Goal: Communication & Community: Share content

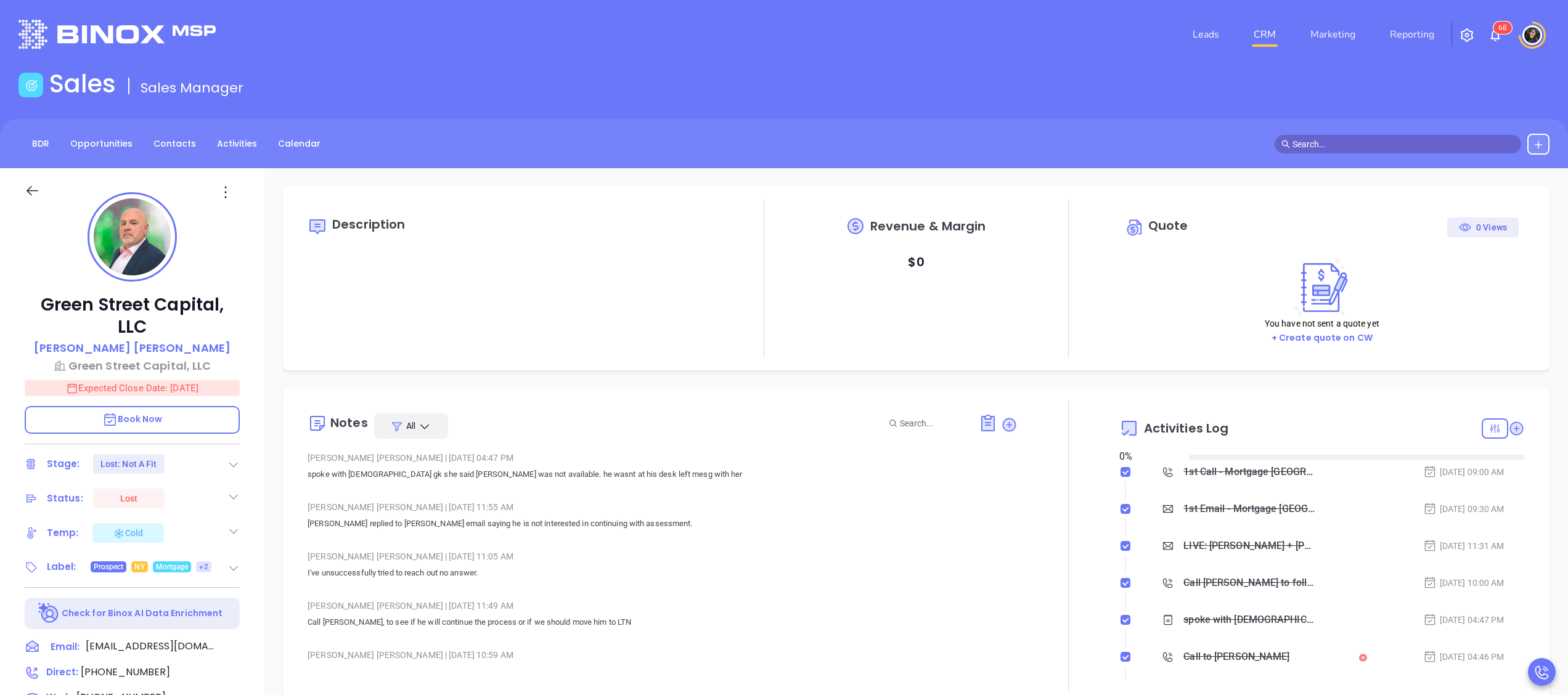
type input "[DATE]"
type input "[PERSON_NAME]"
click at [1275, 35] on link "CRM" at bounding box center [1264, 34] width 32 height 25
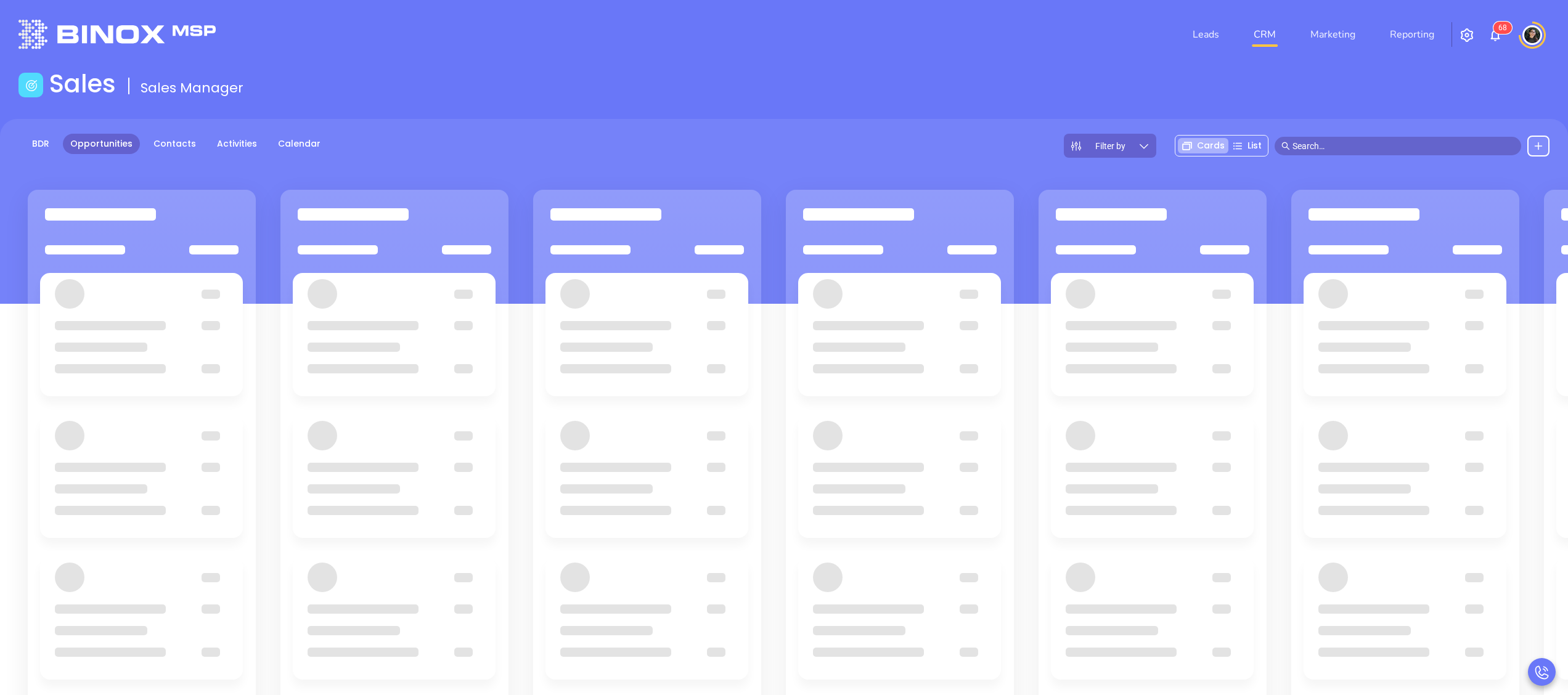
click at [615, 120] on div "BDR Opportunities Contacts Activities Calendar Filter by Cards List" at bounding box center [784, 212] width 1568 height 185
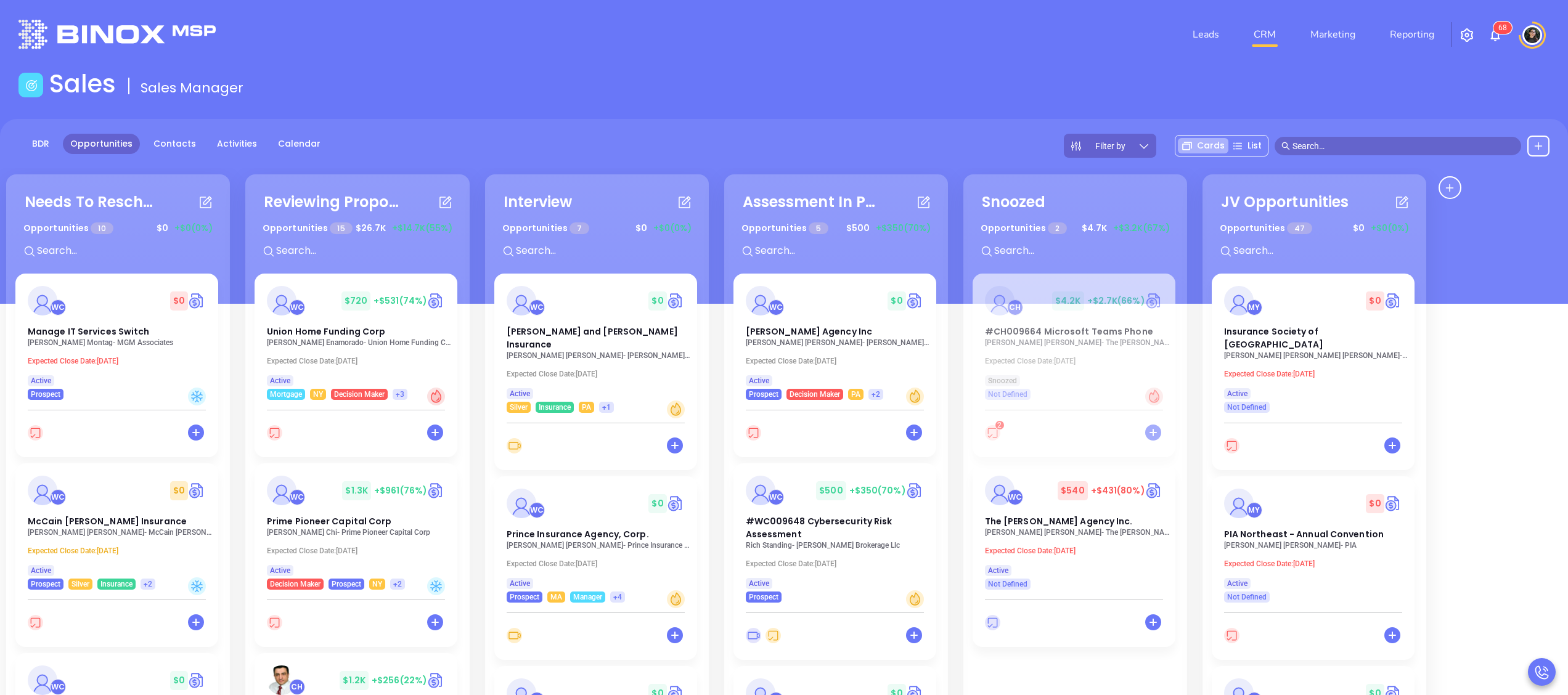
click at [570, 263] on div "Opportunities 7 $ 0 +$0 (0%)" at bounding box center [597, 243] width 220 height 52
click at [572, 253] on input "text" at bounding box center [607, 251] width 185 height 16
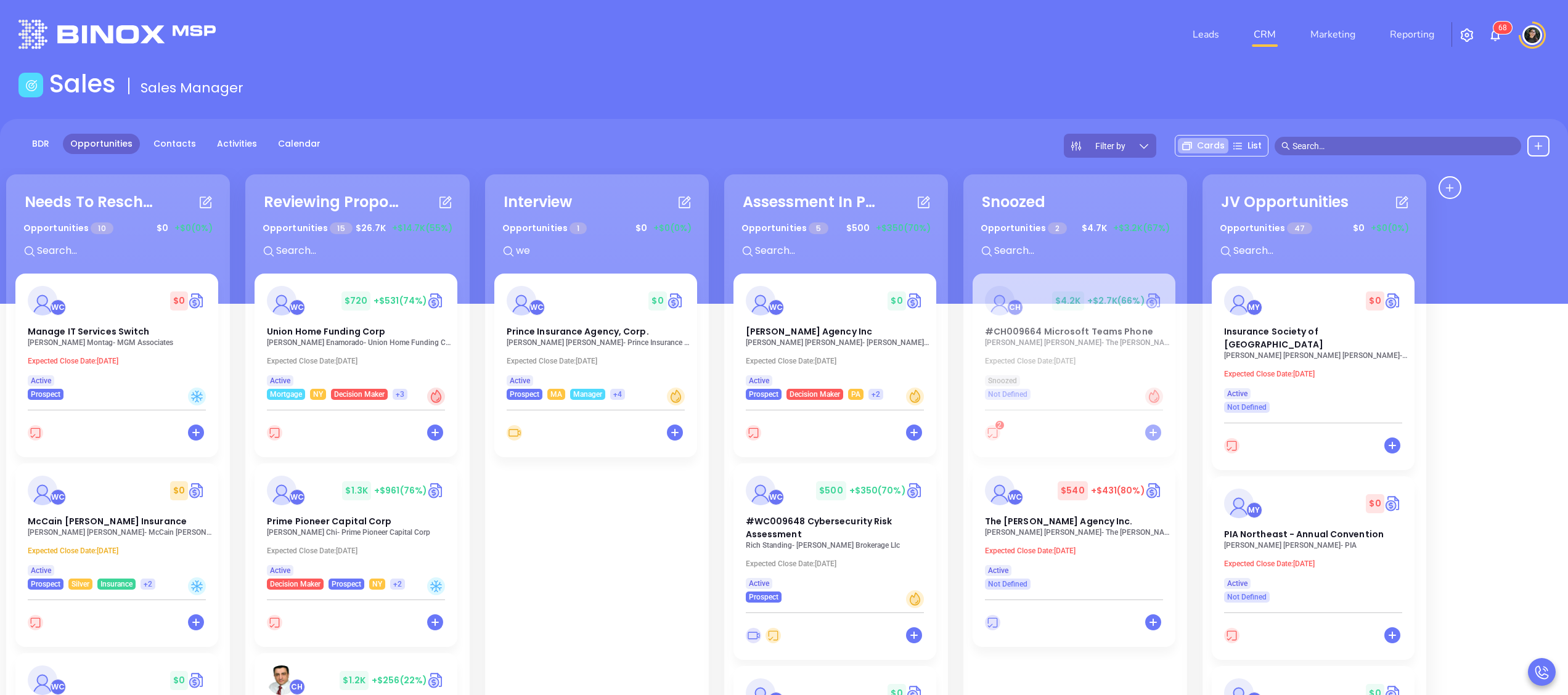
click at [573, 265] on div "Opportunities 1 $ 0 +$0 (0%) we" at bounding box center [597, 243] width 220 height 52
click at [574, 259] on div "Opportunities 1 $ 0 +$0 (0%) we" at bounding box center [597, 243] width 220 height 52
click at [579, 246] on input "we" at bounding box center [607, 251] width 185 height 16
type input "ste"
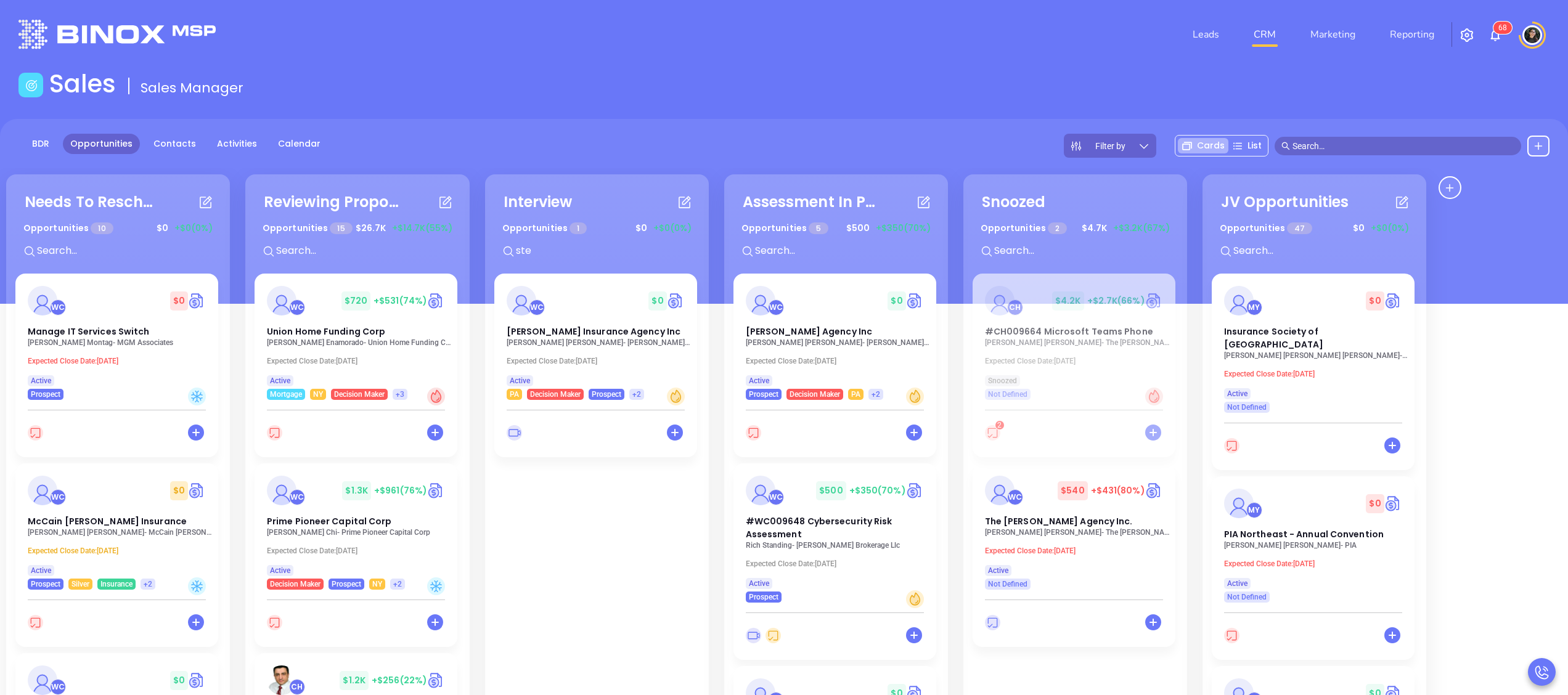
click at [589, 259] on div "Opportunities 1 $ 0 +$0 (0%) ste" at bounding box center [597, 243] width 220 height 52
click at [580, 241] on p "ste" at bounding box center [600, 249] width 197 height 19
click at [575, 244] on input "ste" at bounding box center [607, 251] width 185 height 16
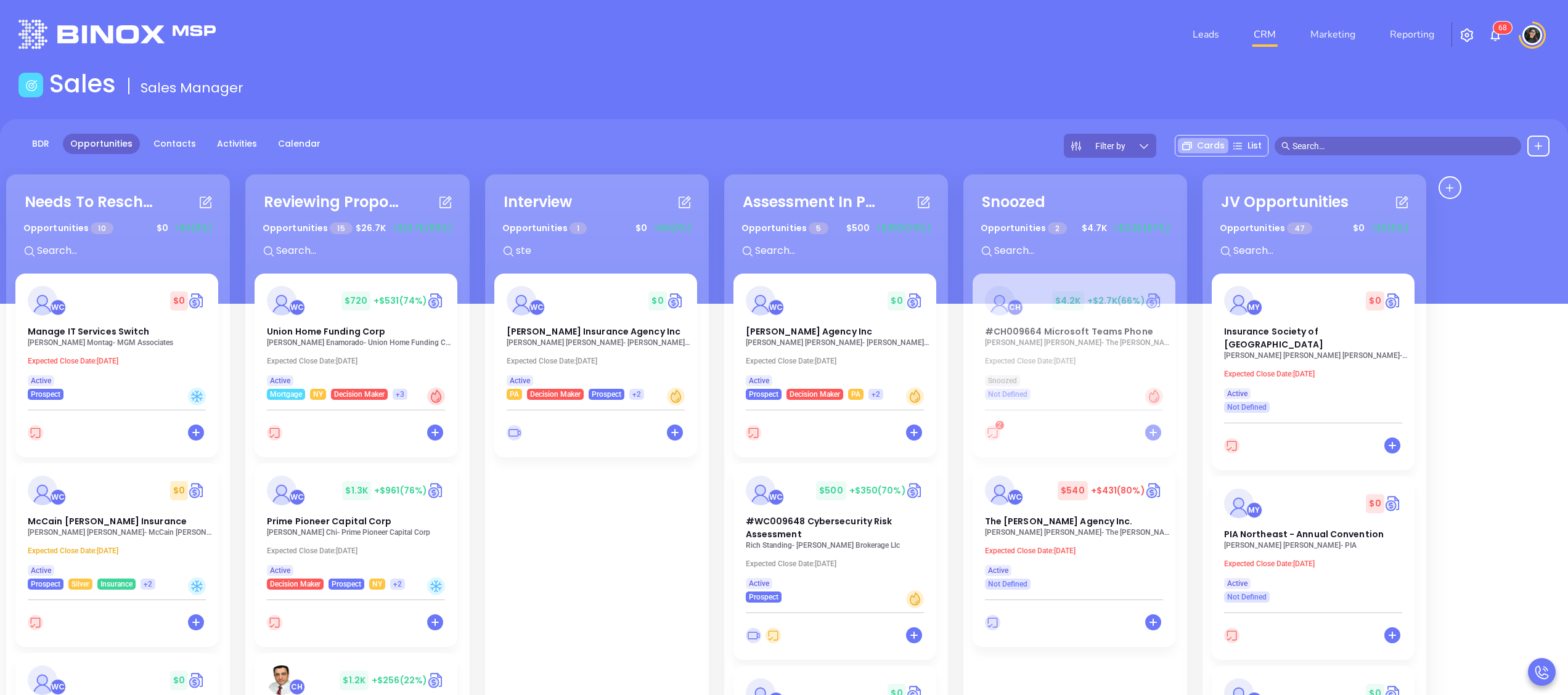
click at [575, 244] on input "ste" at bounding box center [607, 251] width 185 height 16
type input "mat"
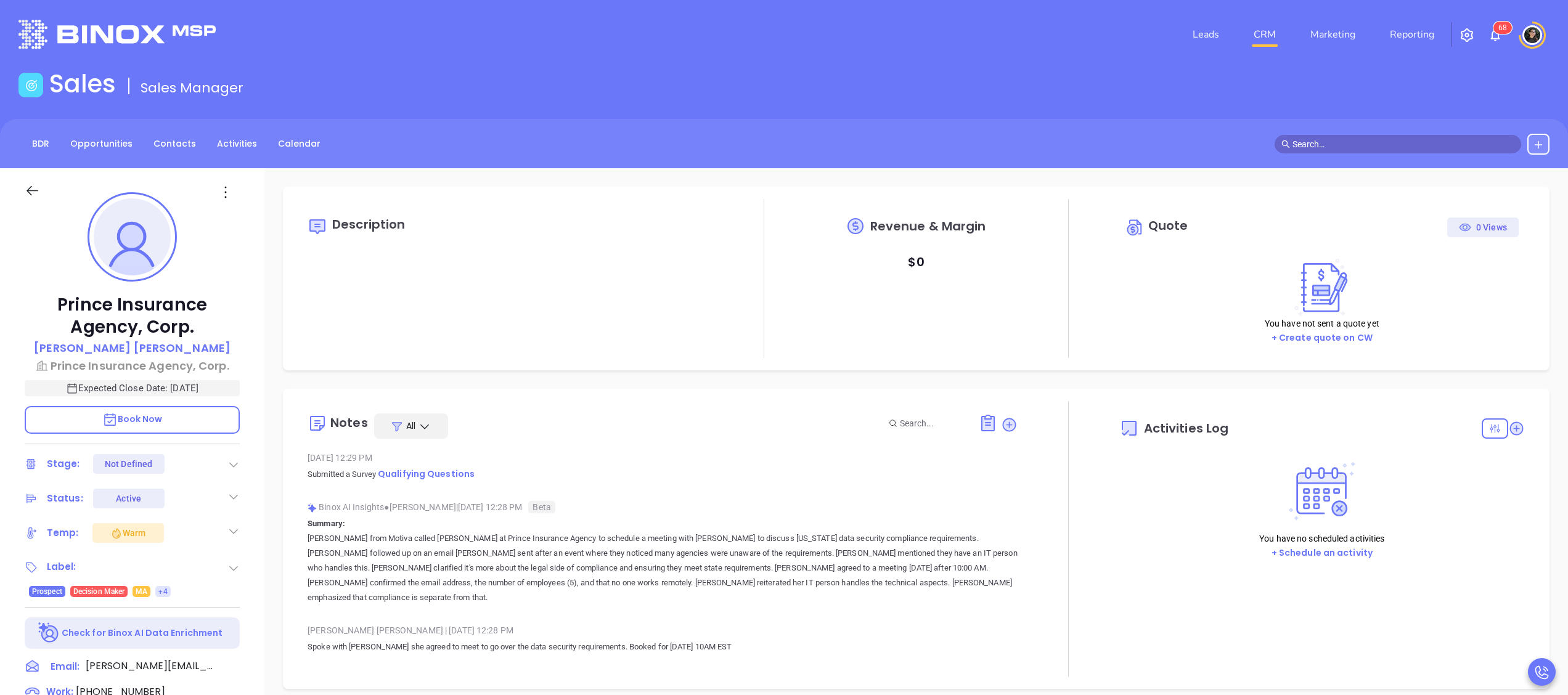
type input "10:00 am"
type input "[DATE]"
type input "[PERSON_NAME]"
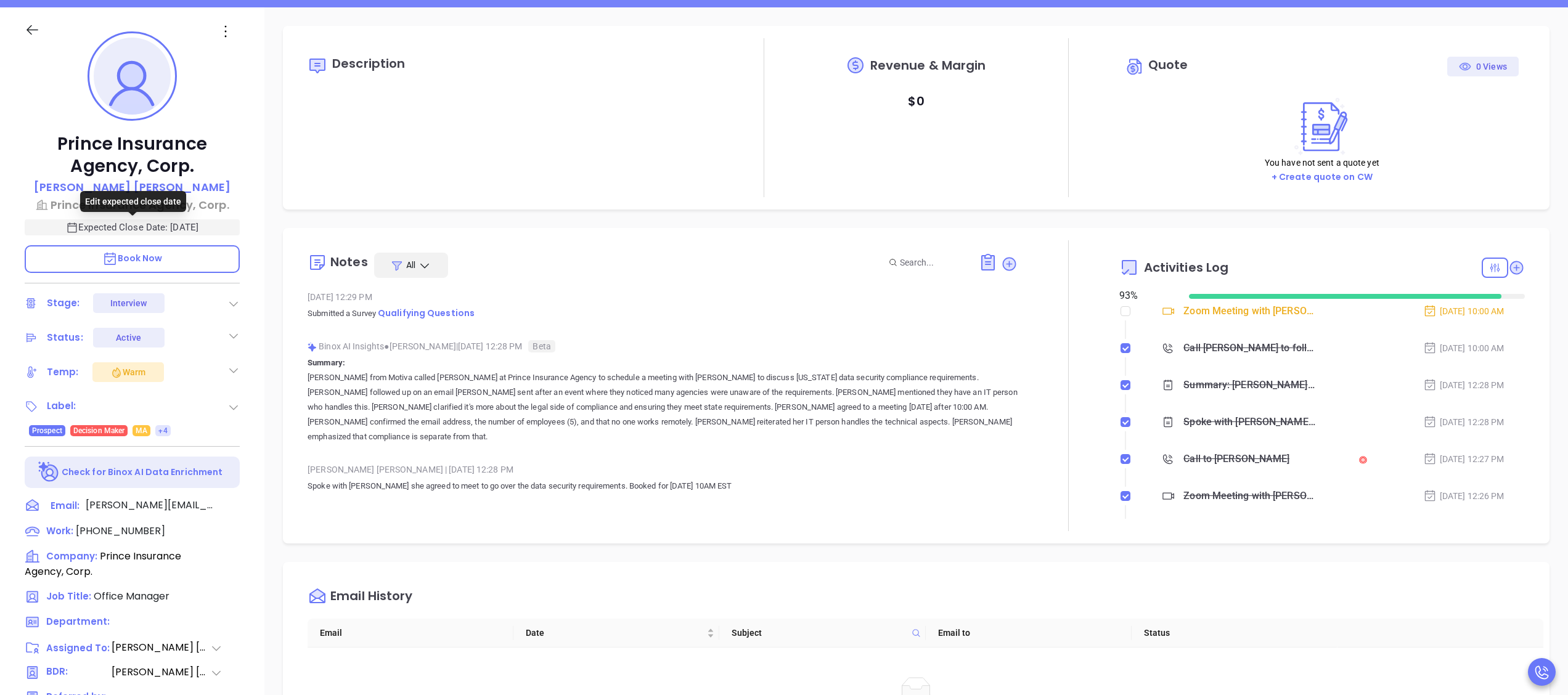
scroll to position [342, 0]
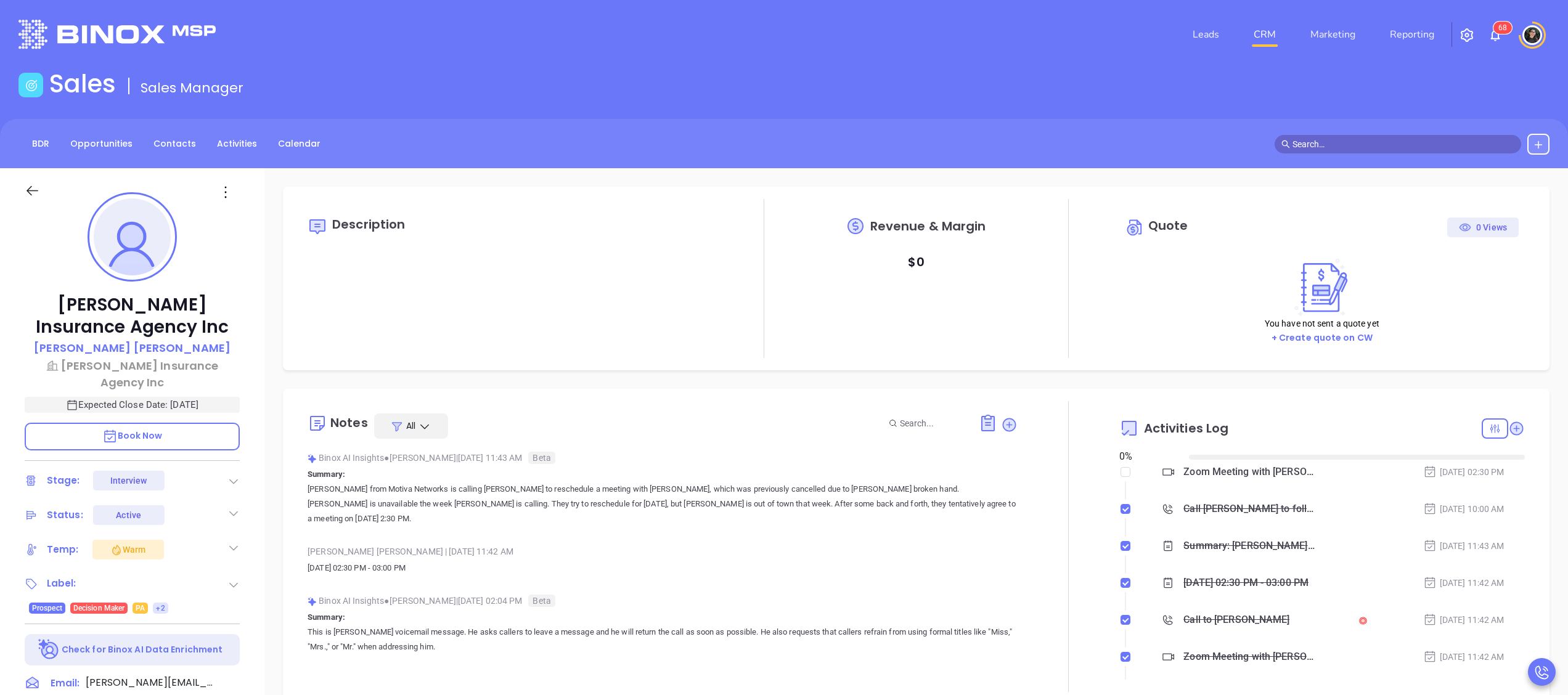
type input "[DATE]"
drag, startPoint x: 974, startPoint y: 348, endPoint x: 968, endPoint y: 331, distance: 18.0
click at [975, 348] on div "Revenue & Margin $ 0" at bounding box center [916, 278] width 203 height 159
type input "[PERSON_NAME]"
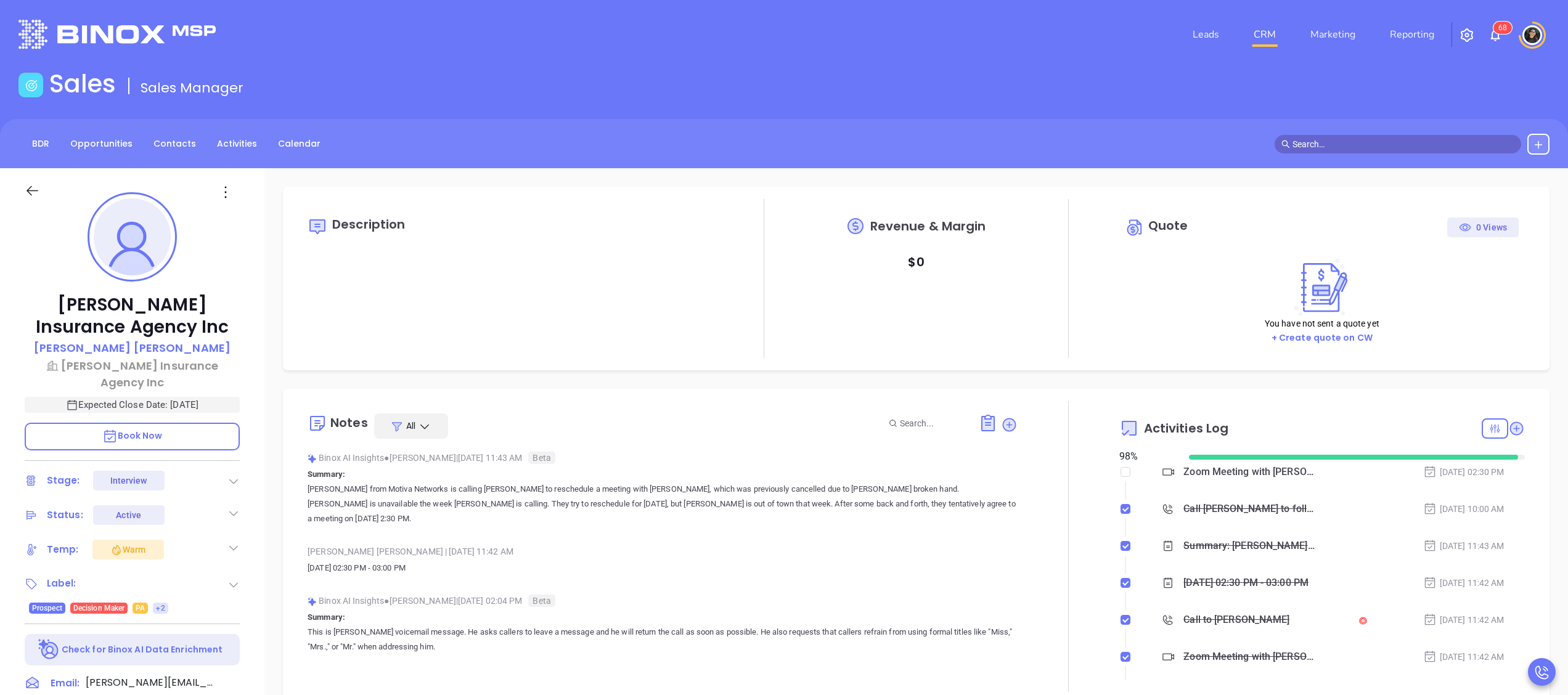
click at [888, 335] on div "Revenue & Margin $ 0" at bounding box center [916, 278] width 203 height 159
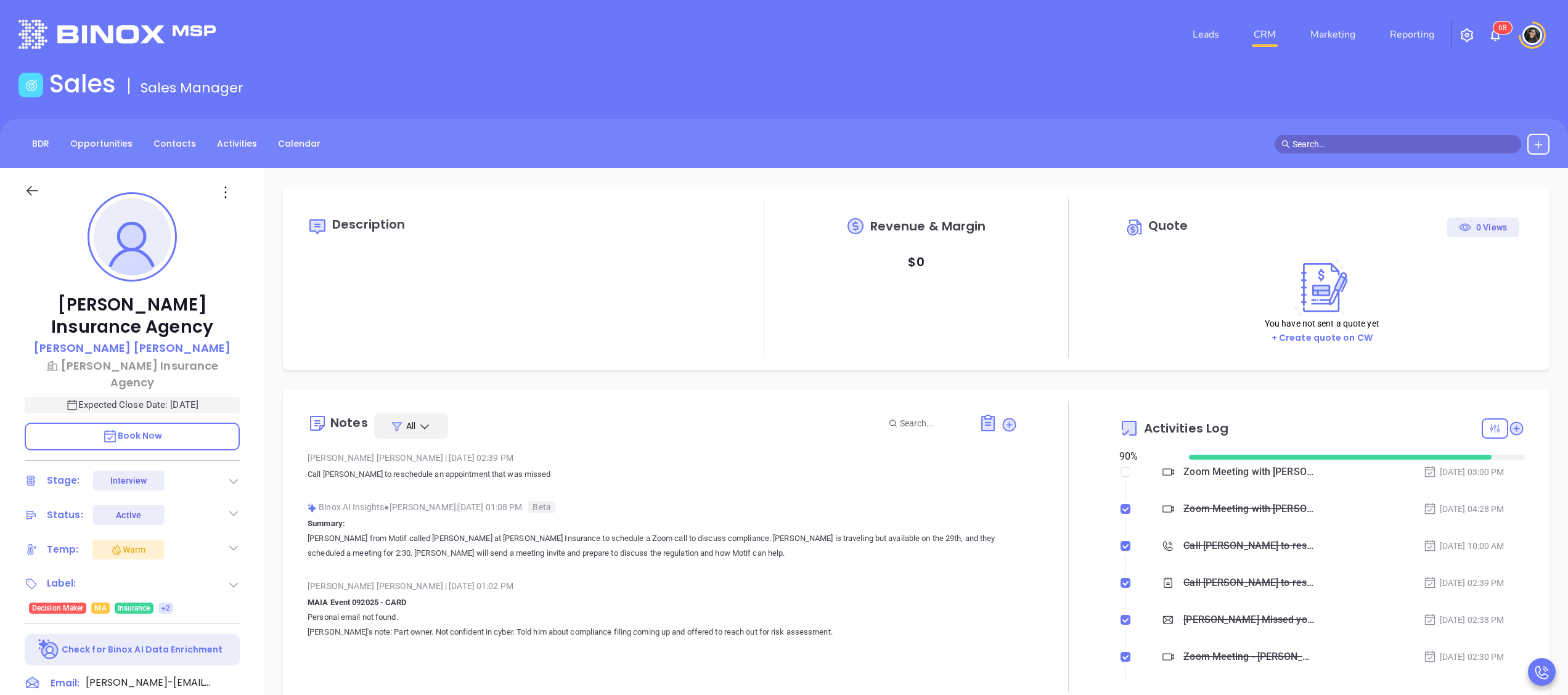
scroll to position [358, 0]
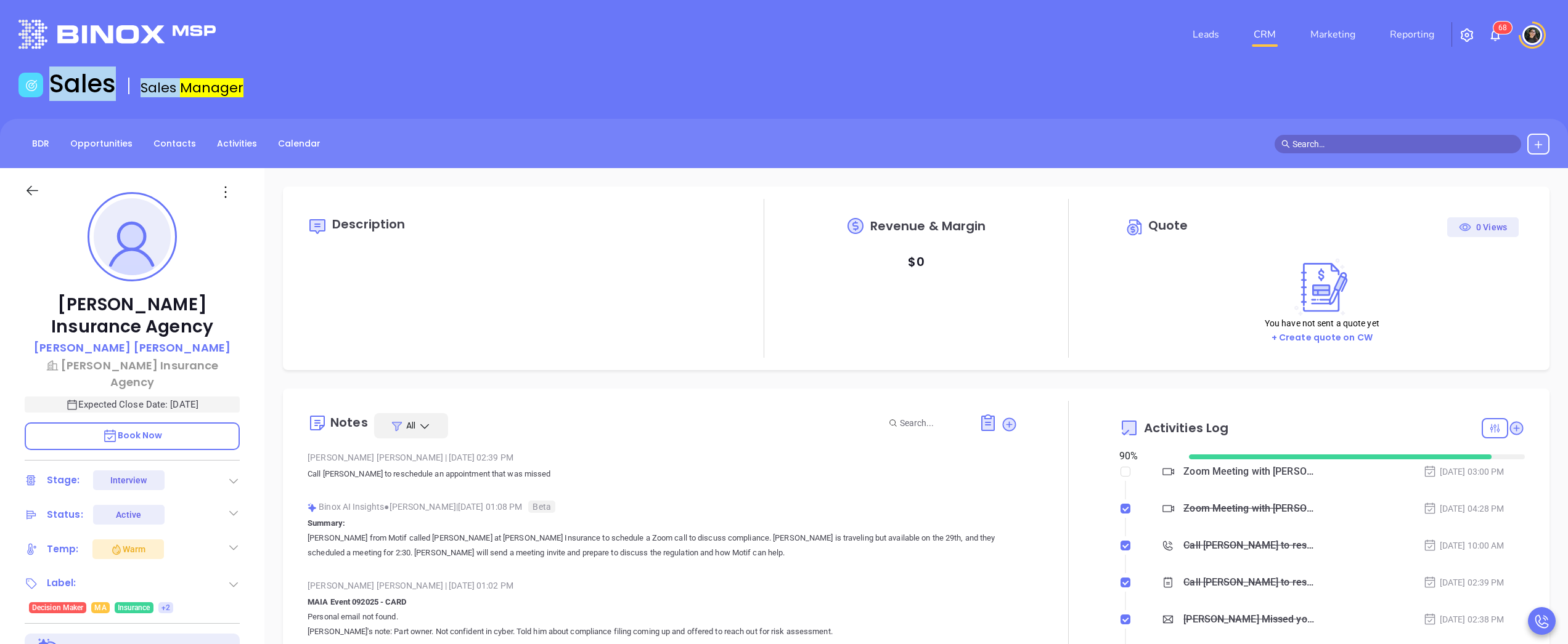
type input "[PERSON_NAME]"
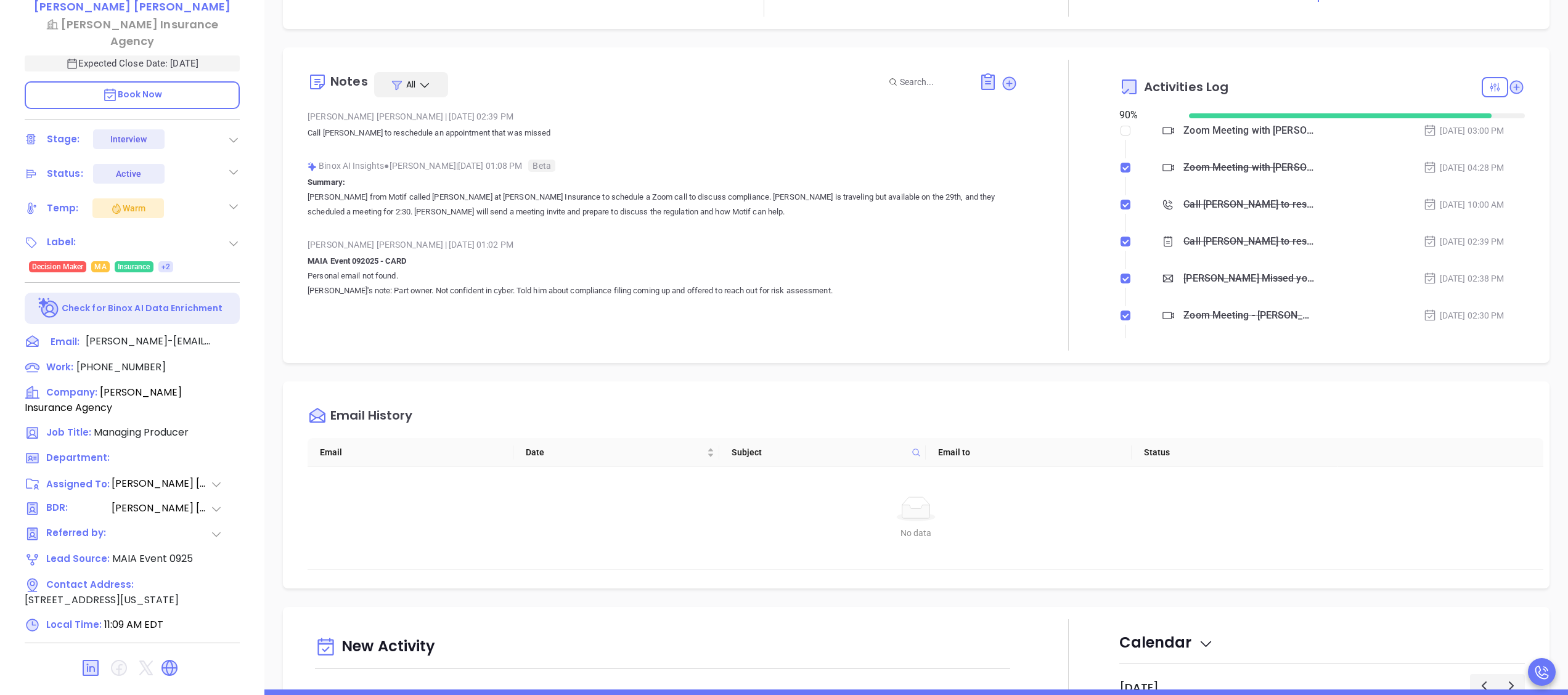
scroll to position [0, 0]
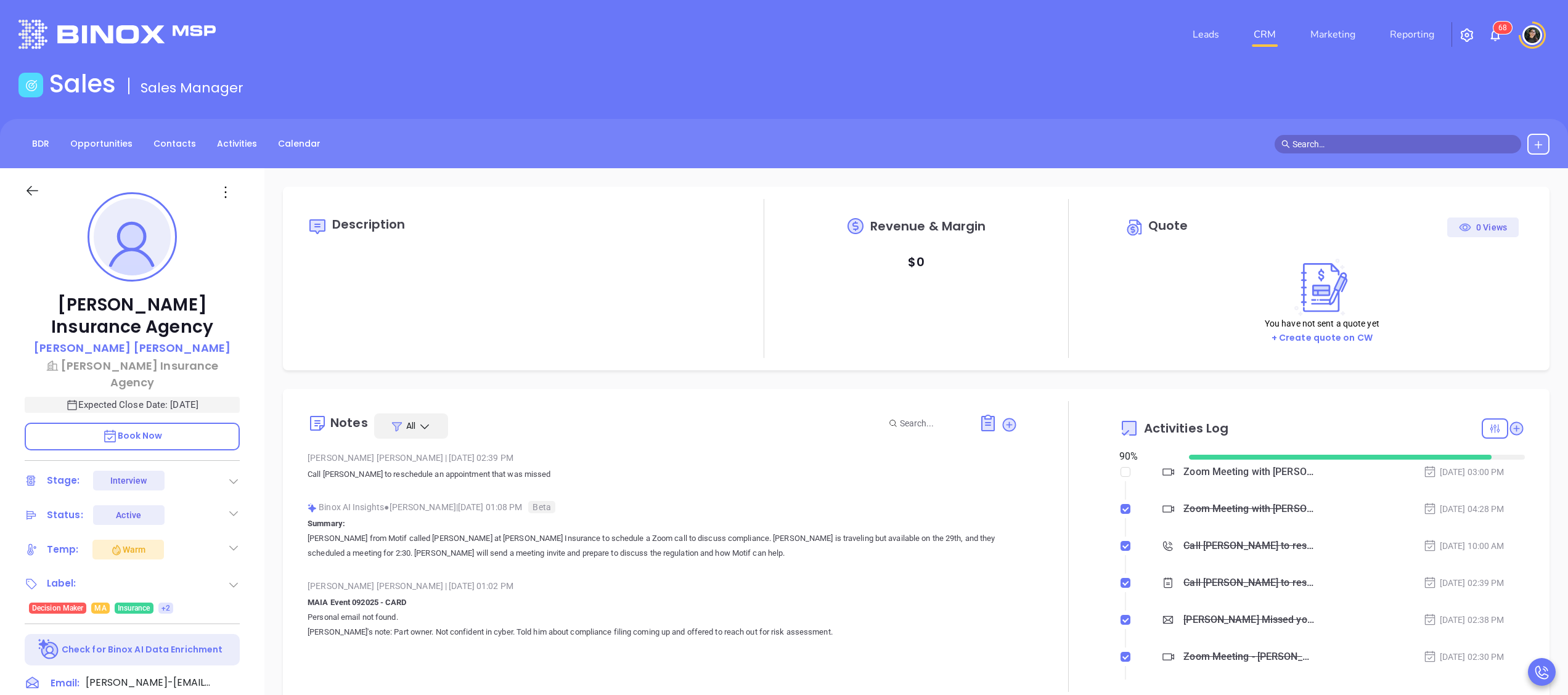
click at [1269, 32] on link "CRM" at bounding box center [1264, 34] width 32 height 25
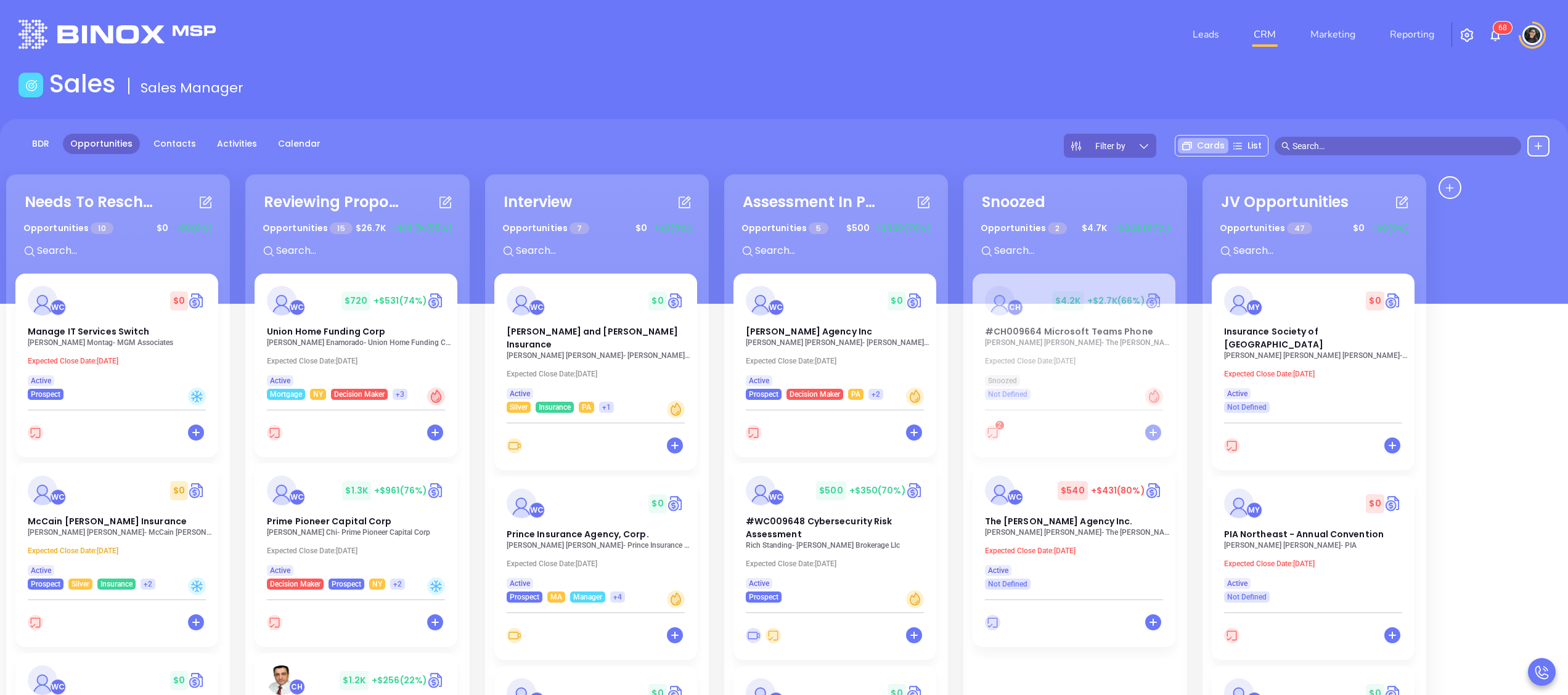
click at [1381, 144] on input "text" at bounding box center [1403, 146] width 222 height 14
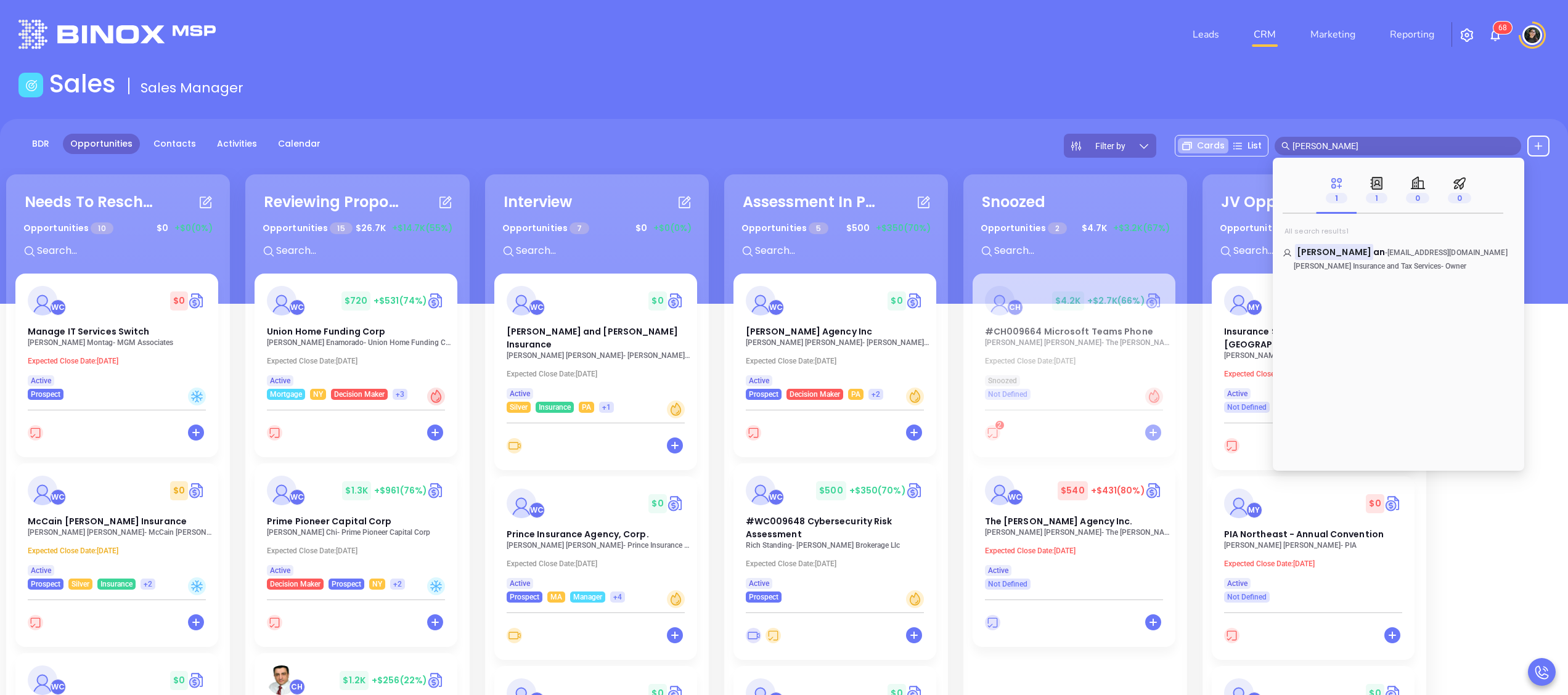
type input "terri lieberm"
click at [1344, 249] on mark "Terri Lieberm" at bounding box center [1335, 252] width 79 height 16
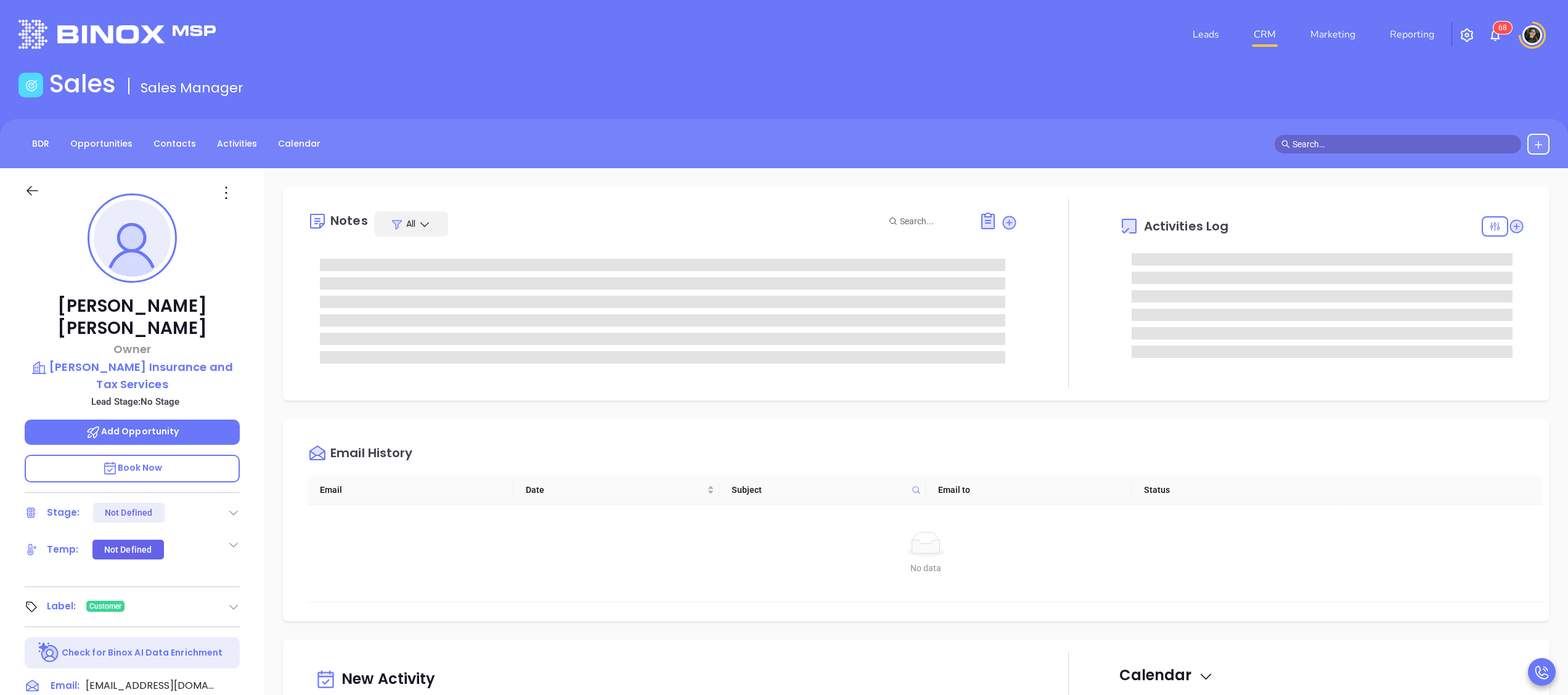
type input "Wendy Hernandez"
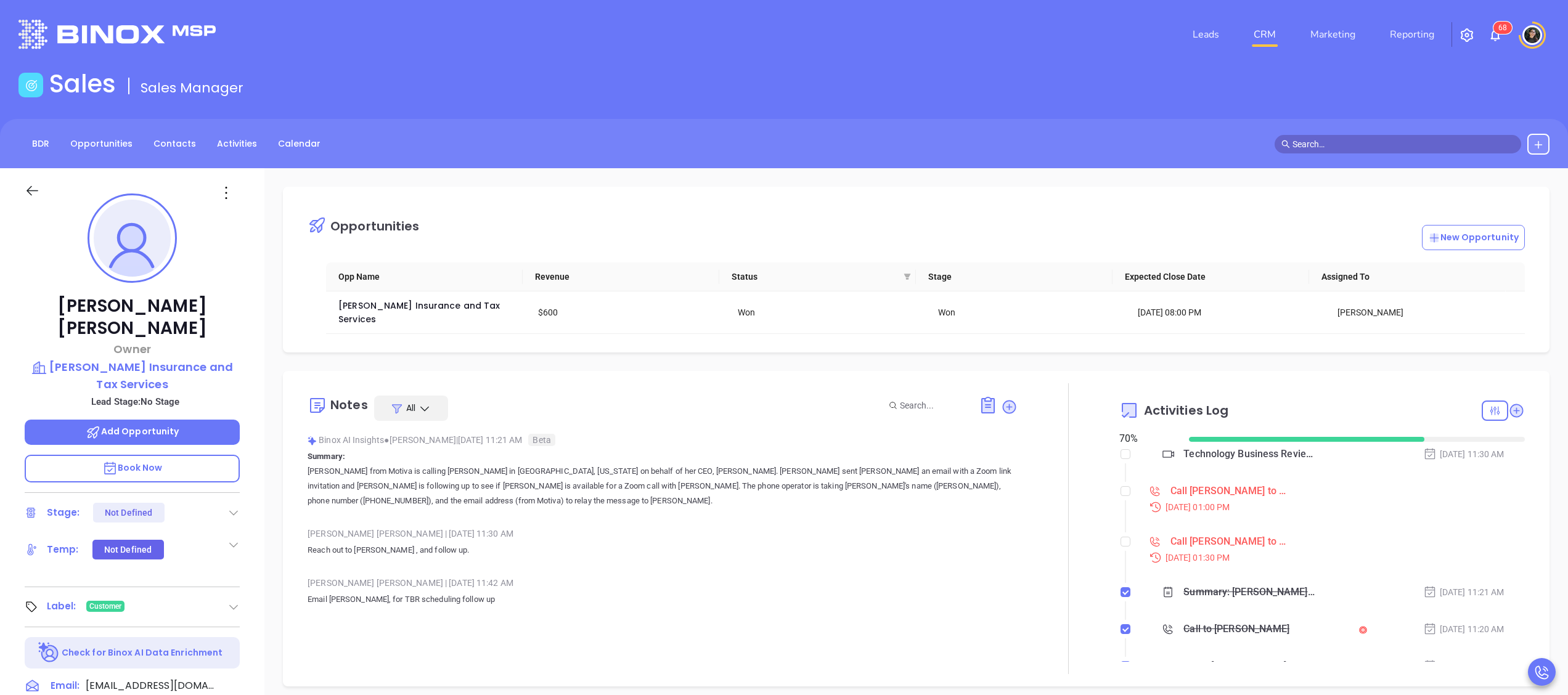
scroll to position [358, 0]
click at [1120, 537] on input "checkbox" at bounding box center [1125, 541] width 10 height 10
checkbox input "true"
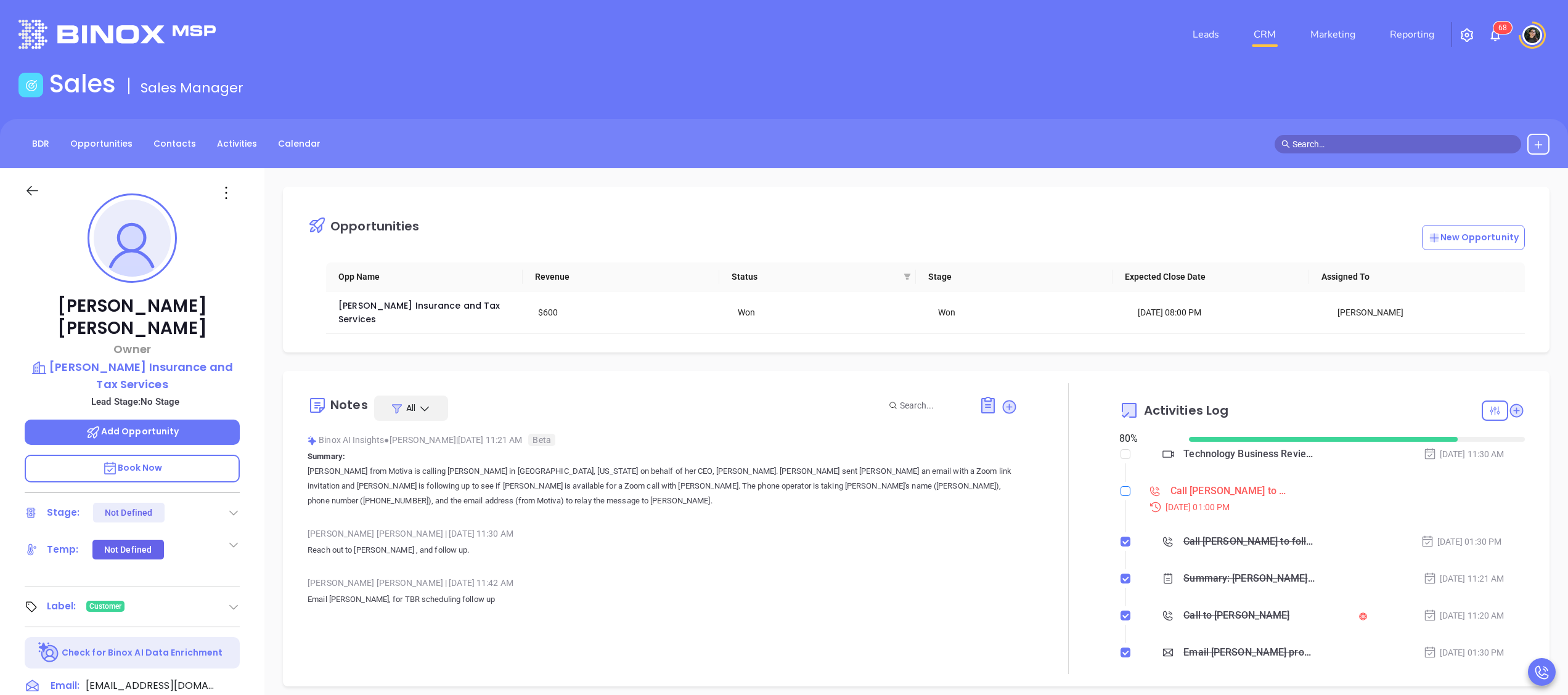
click at [1120, 484] on label at bounding box center [1125, 491] width 10 height 14
click at [1120, 486] on input "checkbox" at bounding box center [1125, 491] width 10 height 10
checkbox input "true"
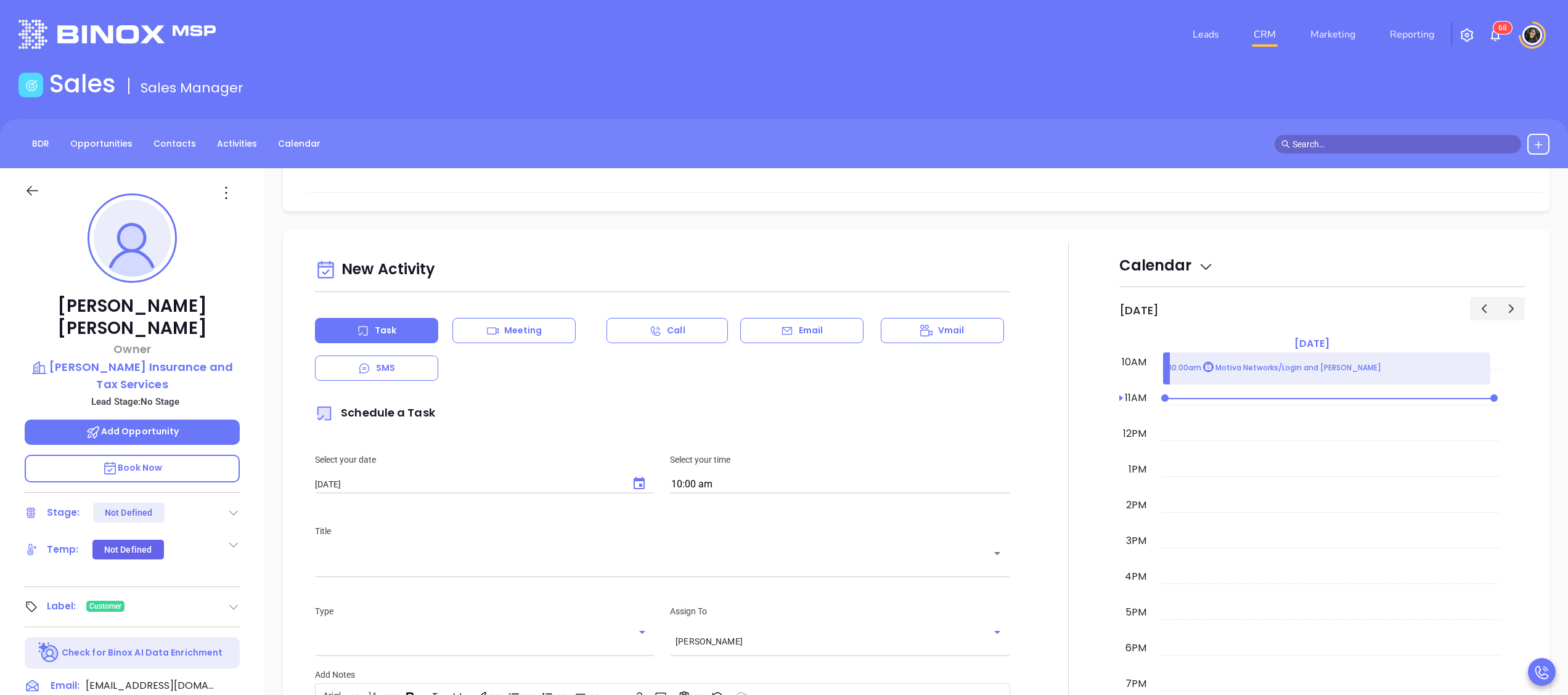
scroll to position [740, 0]
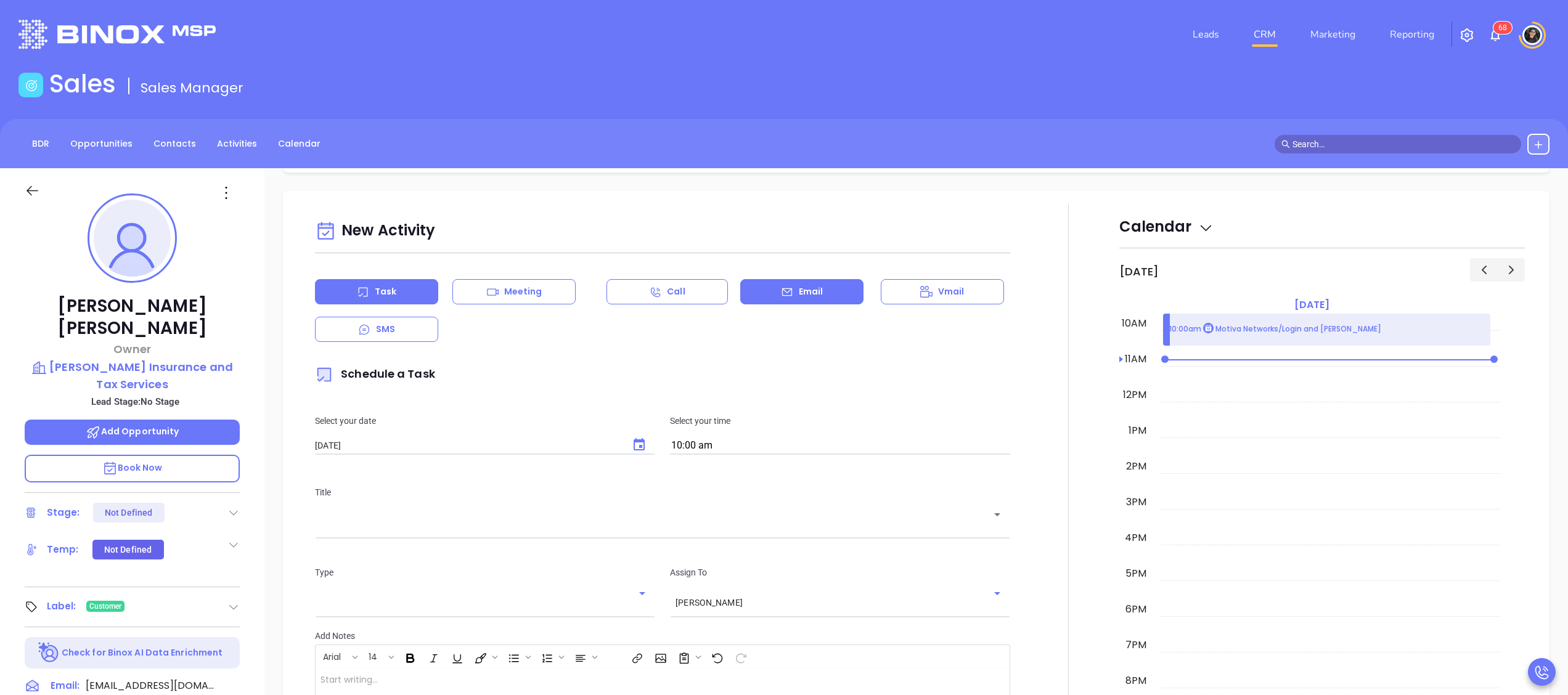
click at [827, 279] on div "Email" at bounding box center [802, 292] width 124 height 26
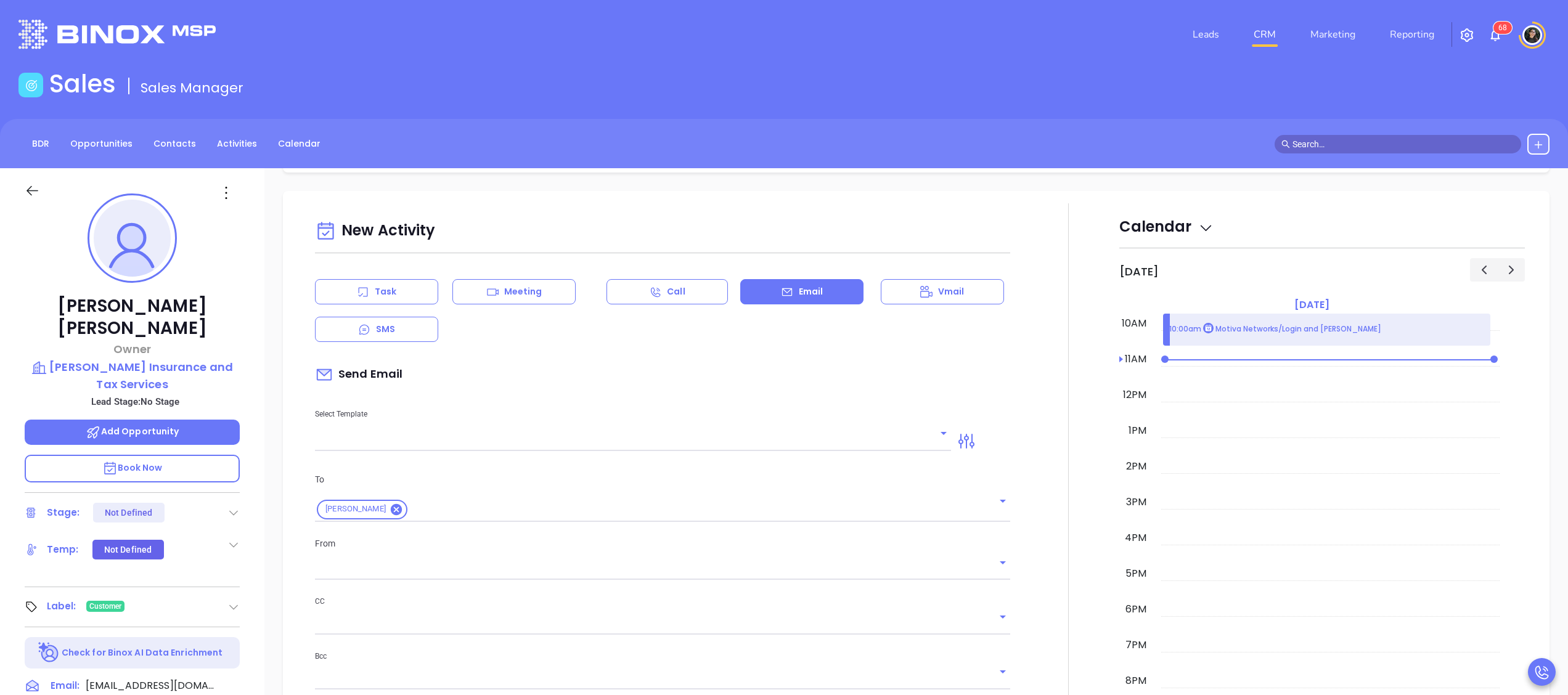
click at [703, 458] on div "To Terri Lieberman From CC Bcc Add a subject" at bounding box center [663, 611] width 710 height 307
click at [711, 440] on div "Select Template" at bounding box center [633, 420] width 651 height 62
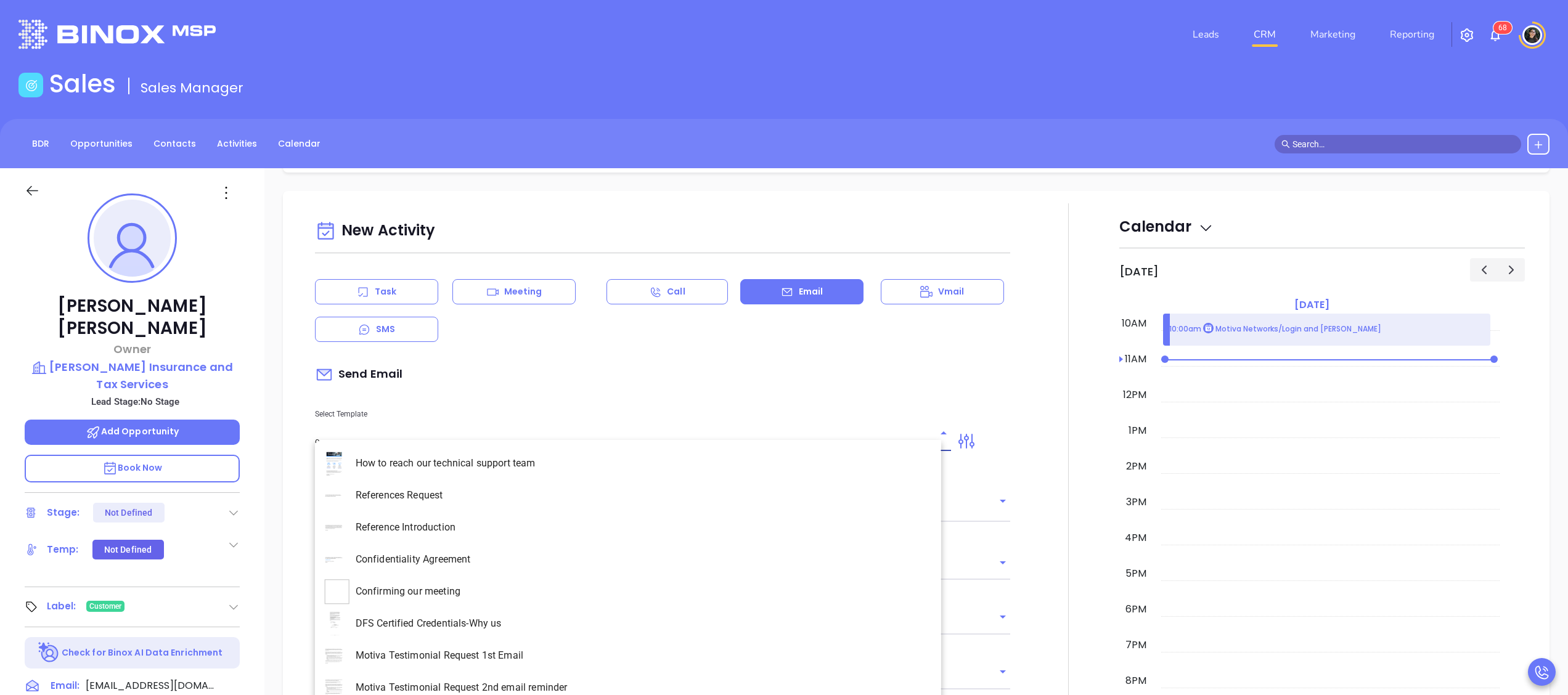
type input "co"
type input "Wendy Hernandez"
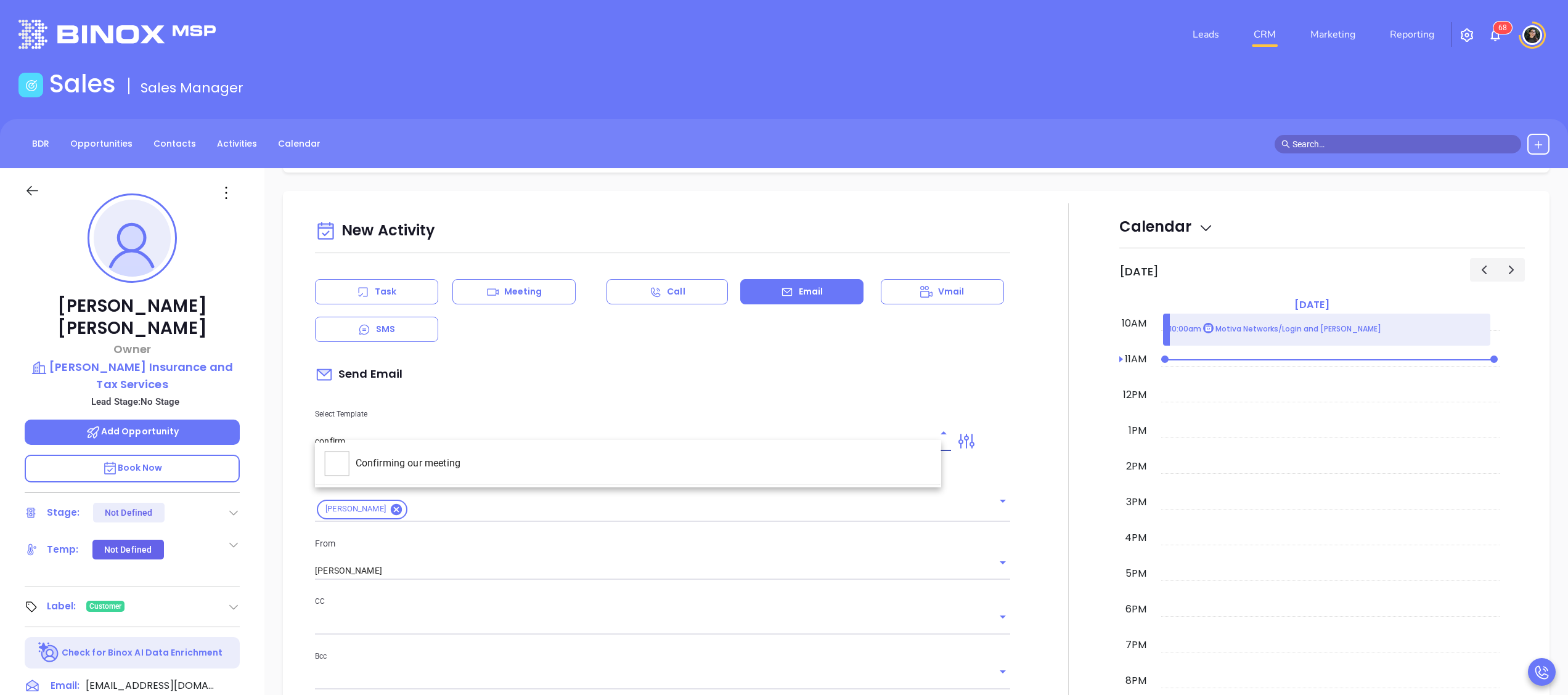
click at [648, 463] on li "Confirming our meeting" at bounding box center [628, 463] width 626 height 32
type input "Confirming our meeting"
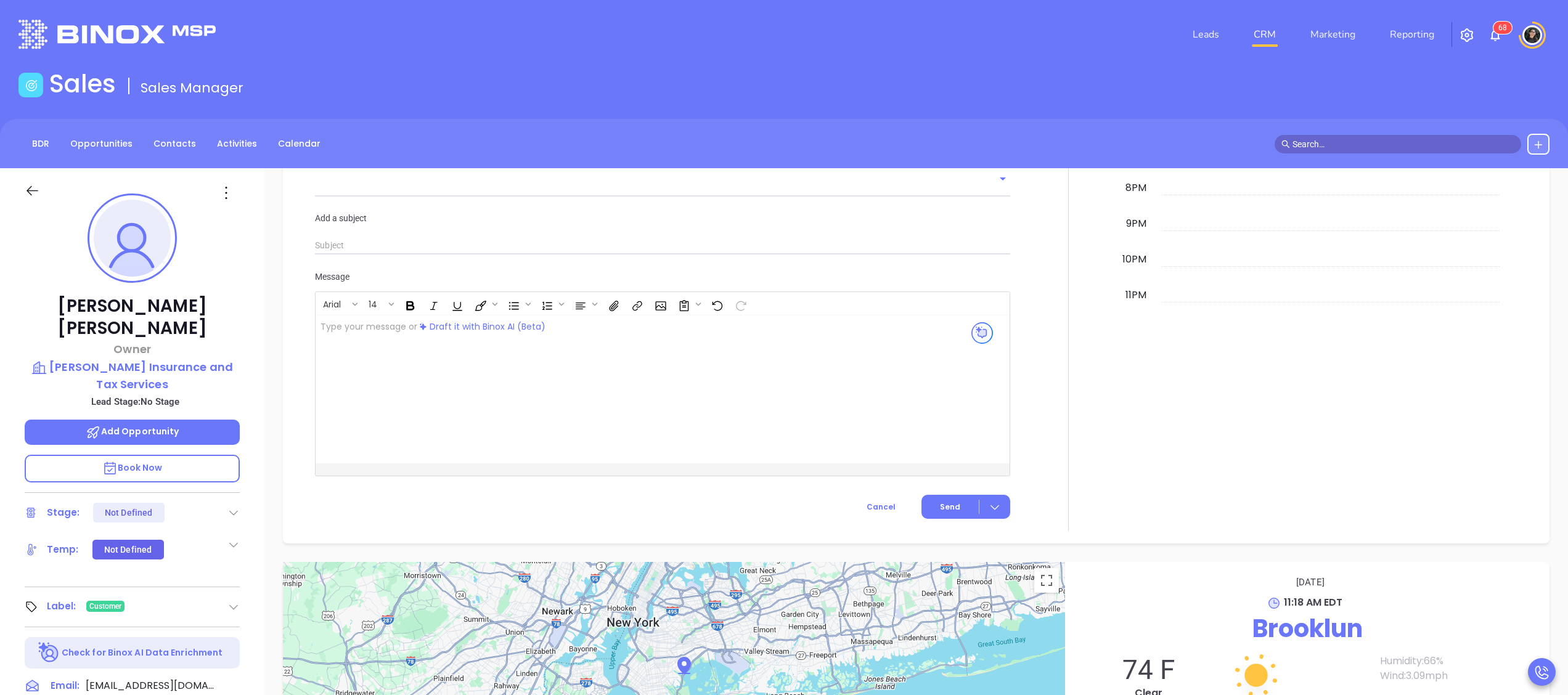
type input "Terri"
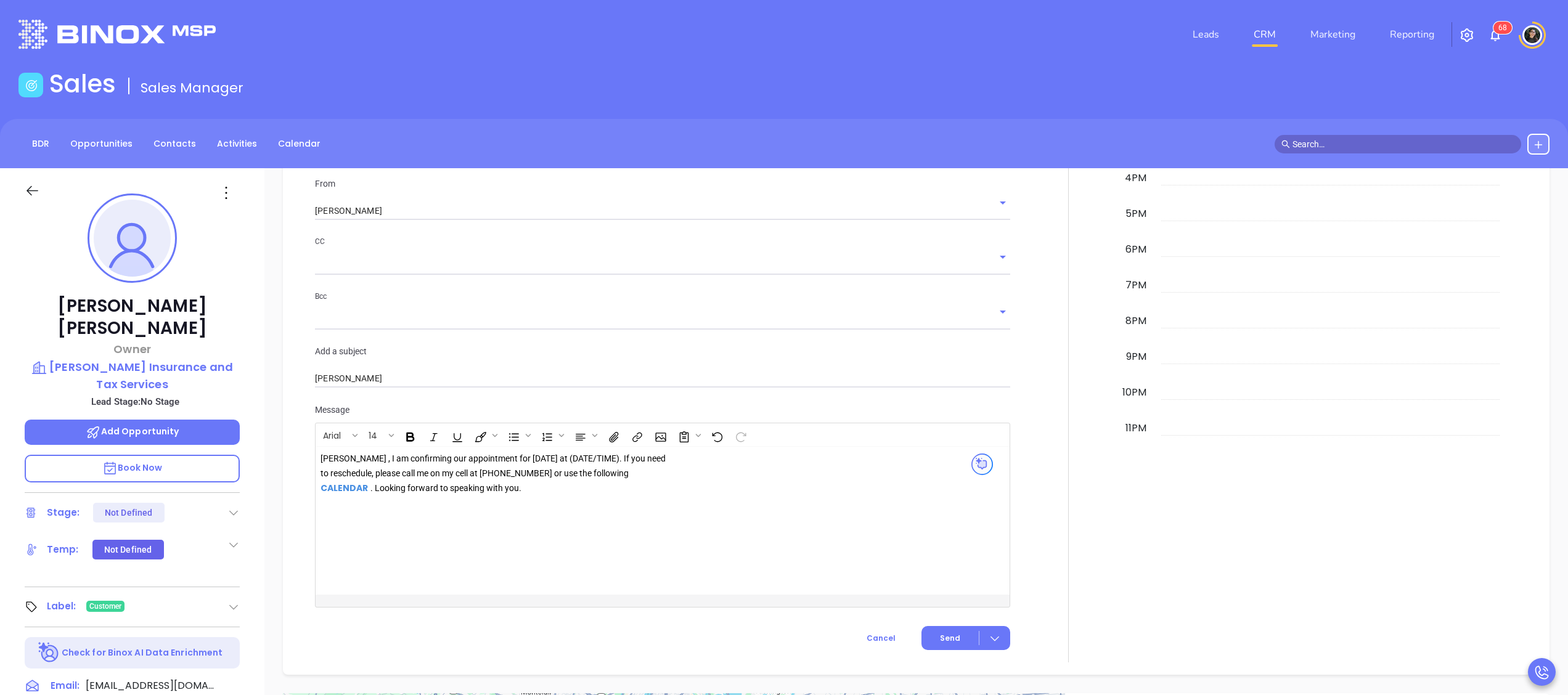
scroll to position [986, 0]
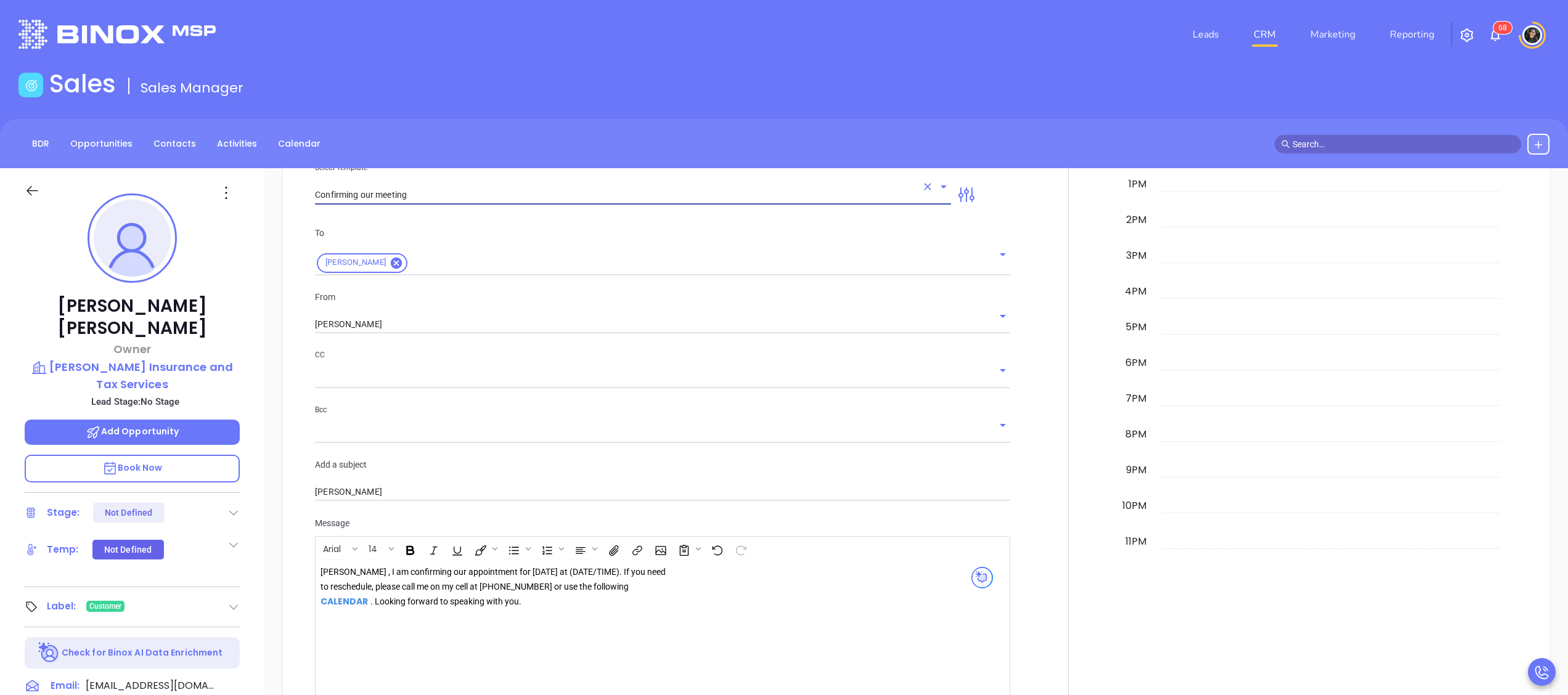
type input "Confirming our meeting"
click at [471, 299] on div "From Wendy Hernandez" at bounding box center [663, 312] width 710 height 44
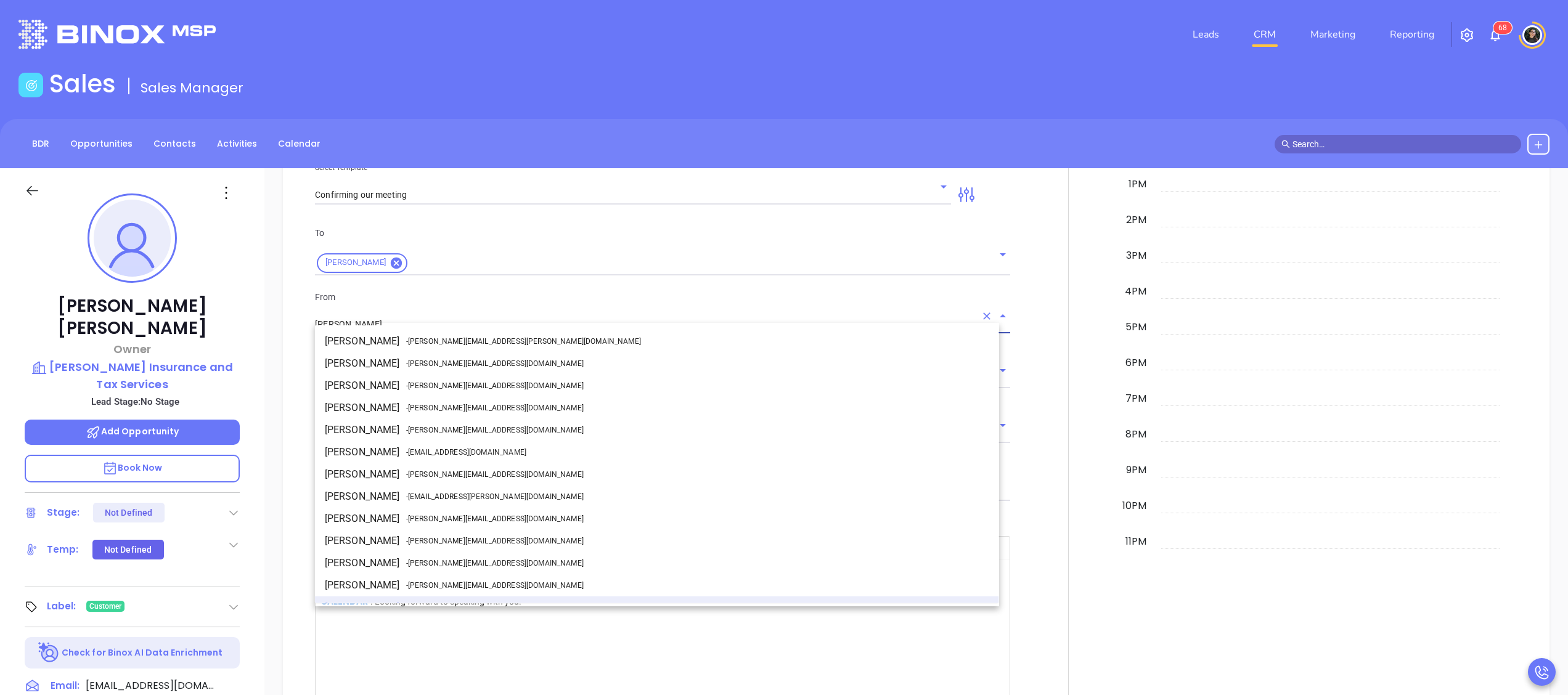
click at [460, 316] on input "Wendy Hernandez" at bounding box center [645, 325] width 661 height 18
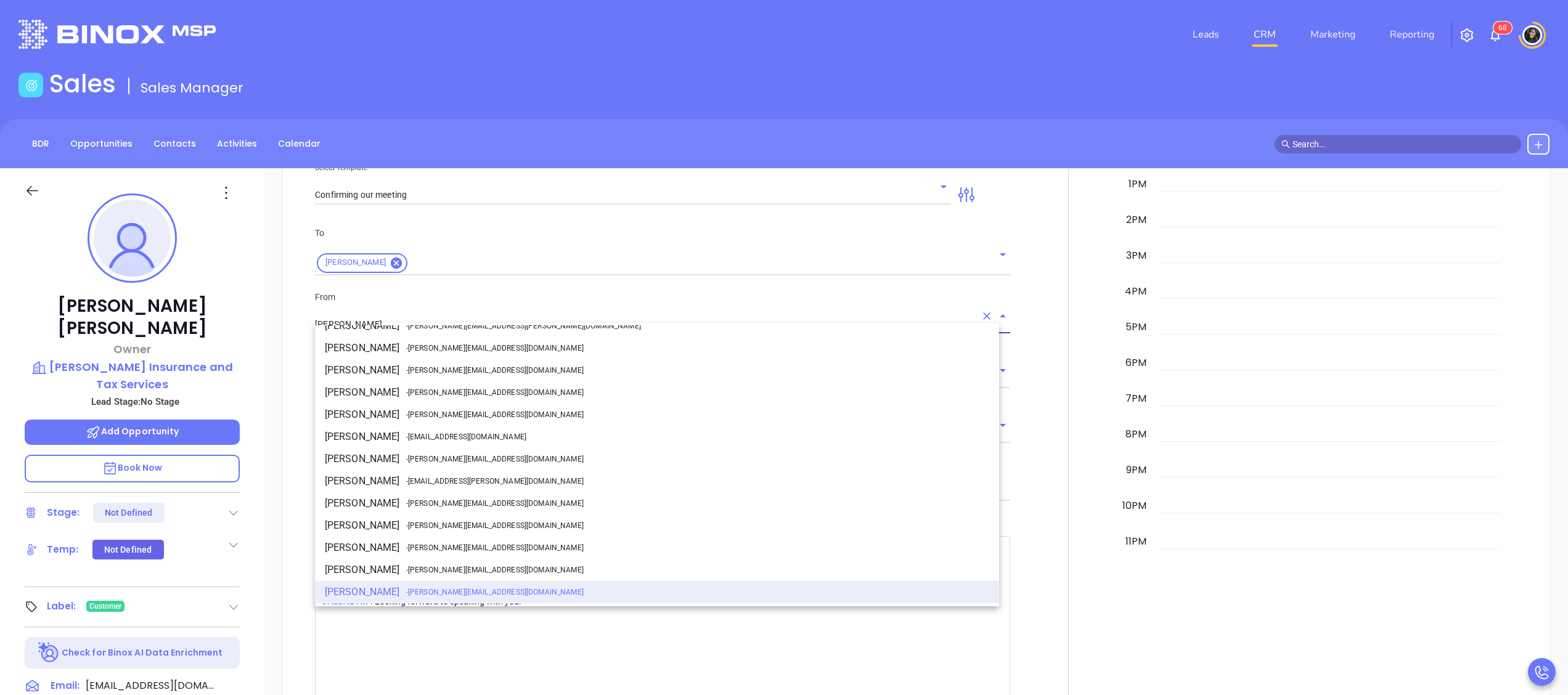
click at [454, 460] on span "- walter@motiva.net" at bounding box center [495, 460] width 178 height 11
type input "[PERSON_NAME]"
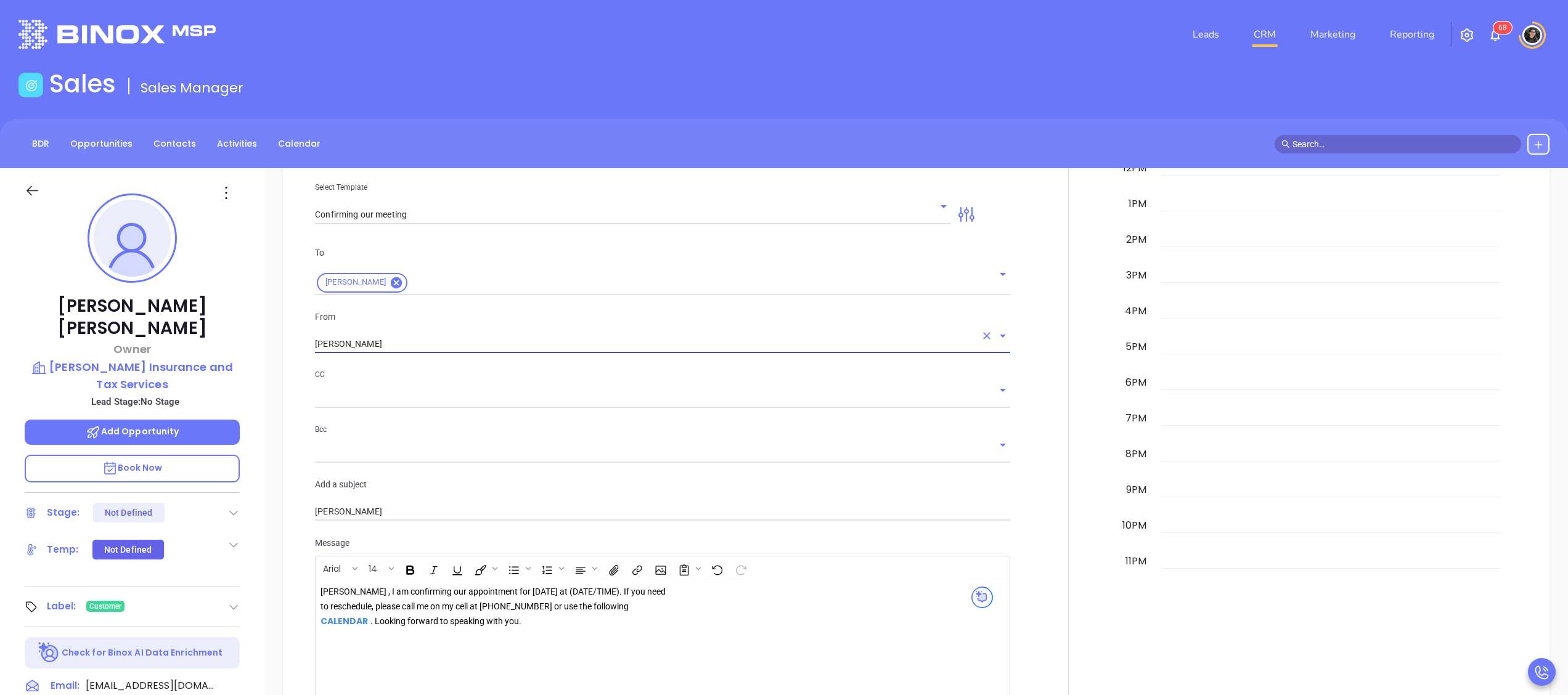
scroll to position [1110, 0]
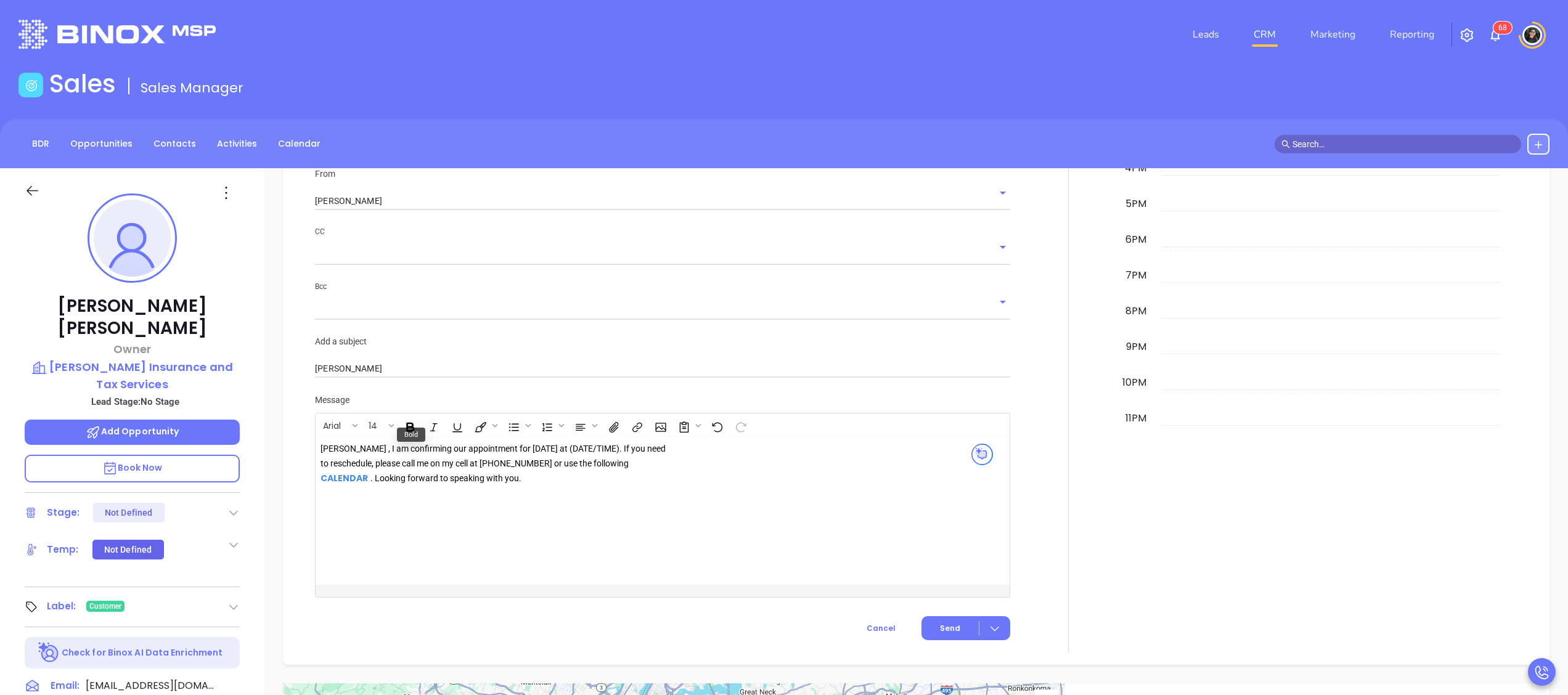
click at [584, 442] on div "Terri , I am confirming our appointment for tomorrow at (DATE/TIME). If you nee…" at bounding box center [497, 464] width 354 height 44
drag, startPoint x: 591, startPoint y: 452, endPoint x: 582, endPoint y: 462, distance: 13.5
click at [569, 478] on div "Terri , I am confirming our appointment for tomorrow at 11:30 . If you need to …" at bounding box center [505, 467] width 370 height 50
click at [622, 458] on strong "CALEND AR" at bounding box center [645, 463] width 48 height 12
click at [593, 482] on button "Edit link" at bounding box center [594, 476] width 21 height 21
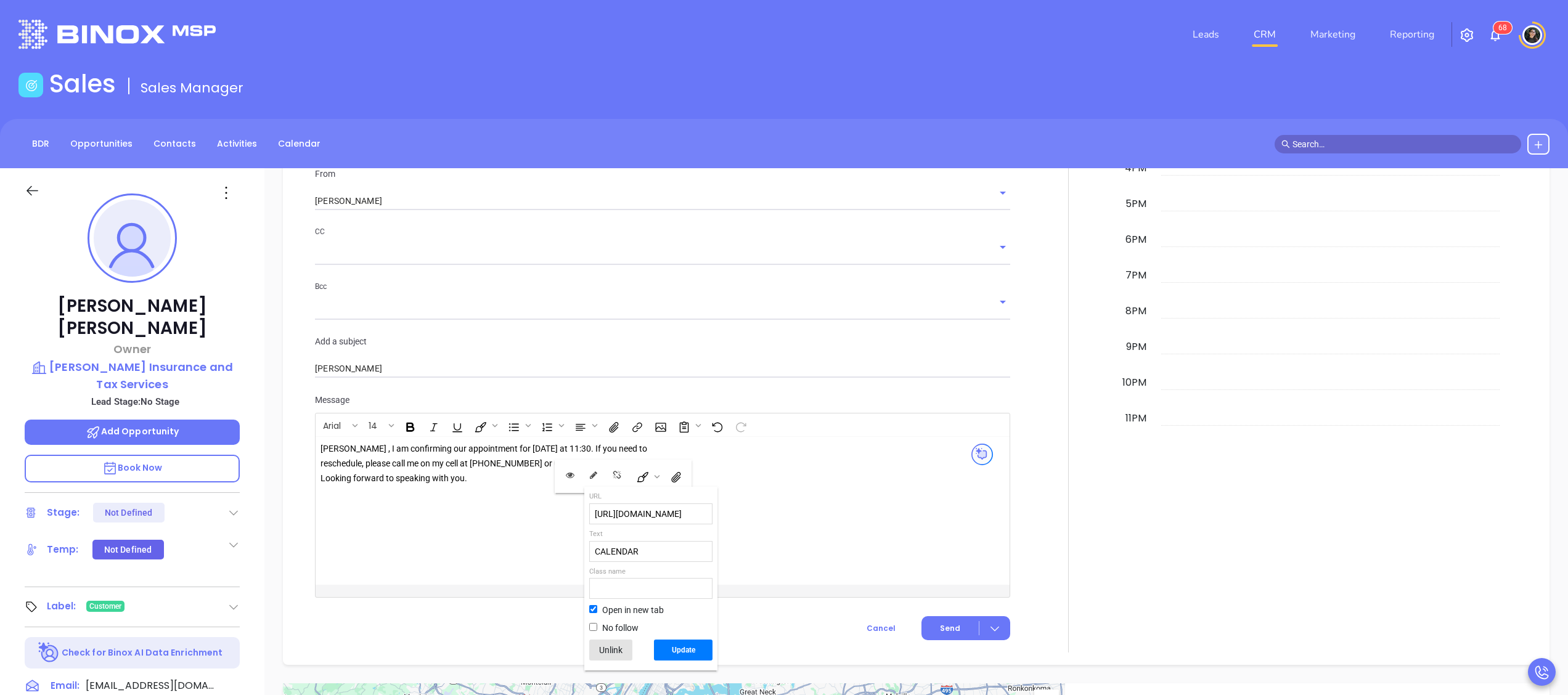
click at [620, 504] on div "https://binoxmsp.web.app/booking?config_id=032b3ebe-4c28-4595-888d-b1dfb7648a90" at bounding box center [651, 514] width 124 height 21
click at [634, 516] on input "https://binoxmsp.web.app/booking?config_id=032b3ebe-4c28-4595-888d-b1dfb7648a90" at bounding box center [650, 515] width 122 height 20
paste input "67ce43d9-cc3d-408c-a00b-6ca4ea37785"
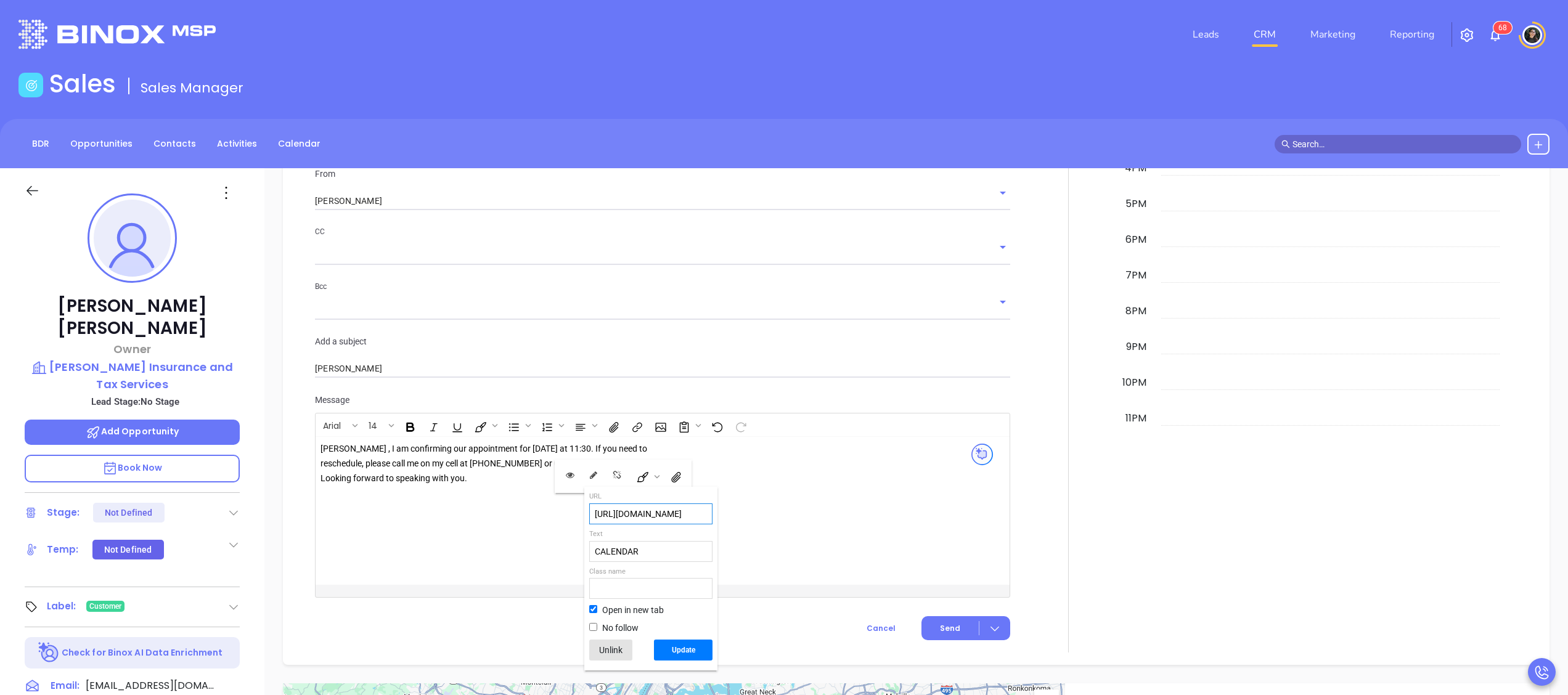
type input "https://binoxmsp.web.app/booking?config_id=67ce43d9-cc3d-408c-a00b-6ca4ea377850"
click at [676, 643] on button "Update" at bounding box center [683, 650] width 59 height 21
click at [575, 474] on button "Open link" at bounding box center [571, 476] width 21 height 21
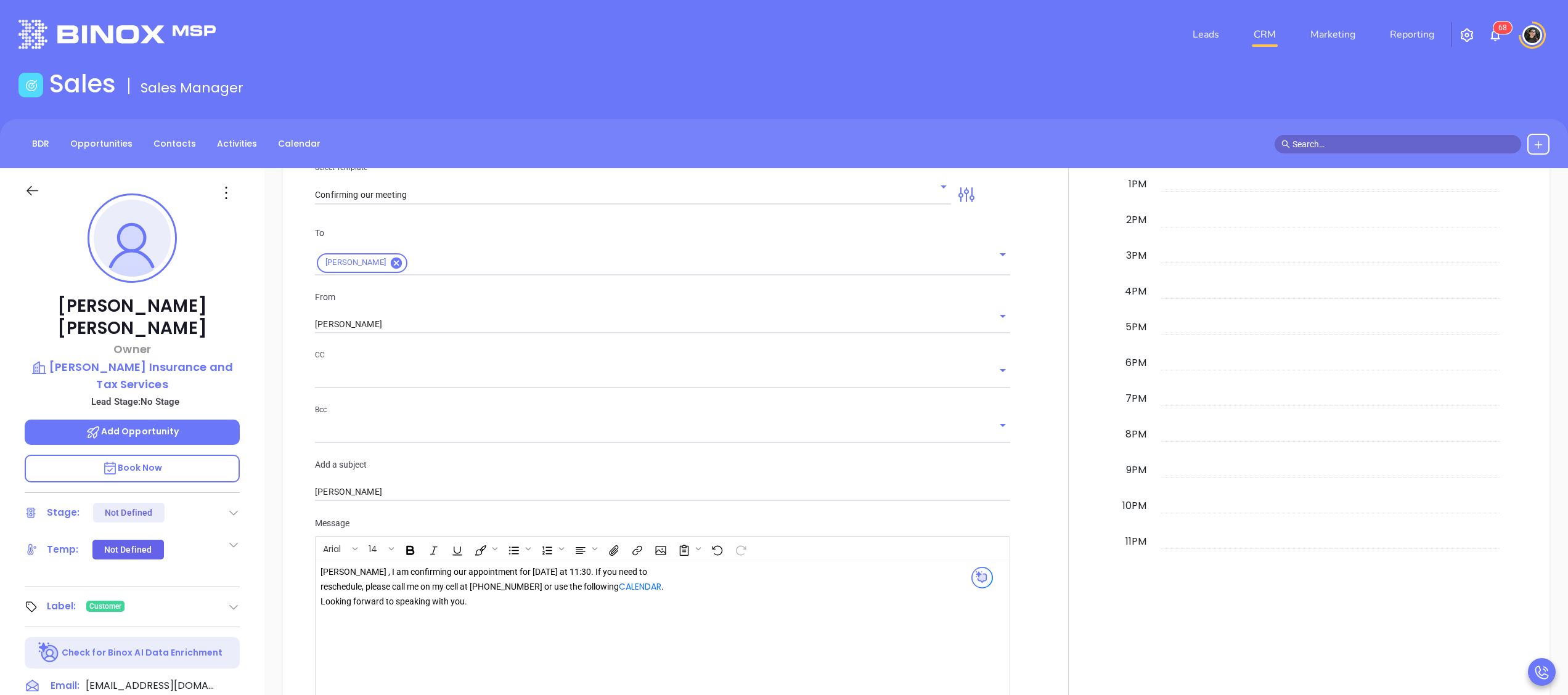
scroll to position [1110, 0]
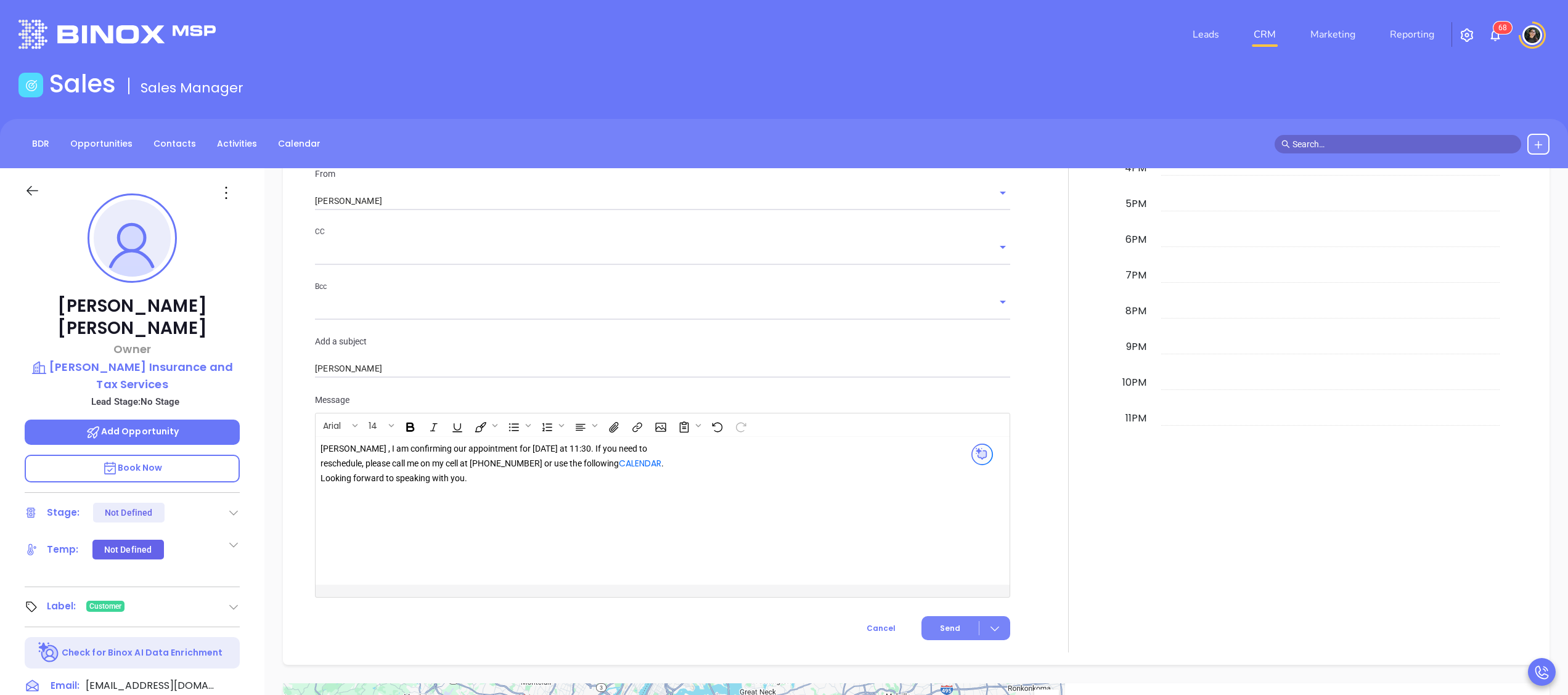
click at [950, 616] on button "Send" at bounding box center [966, 628] width 89 height 24
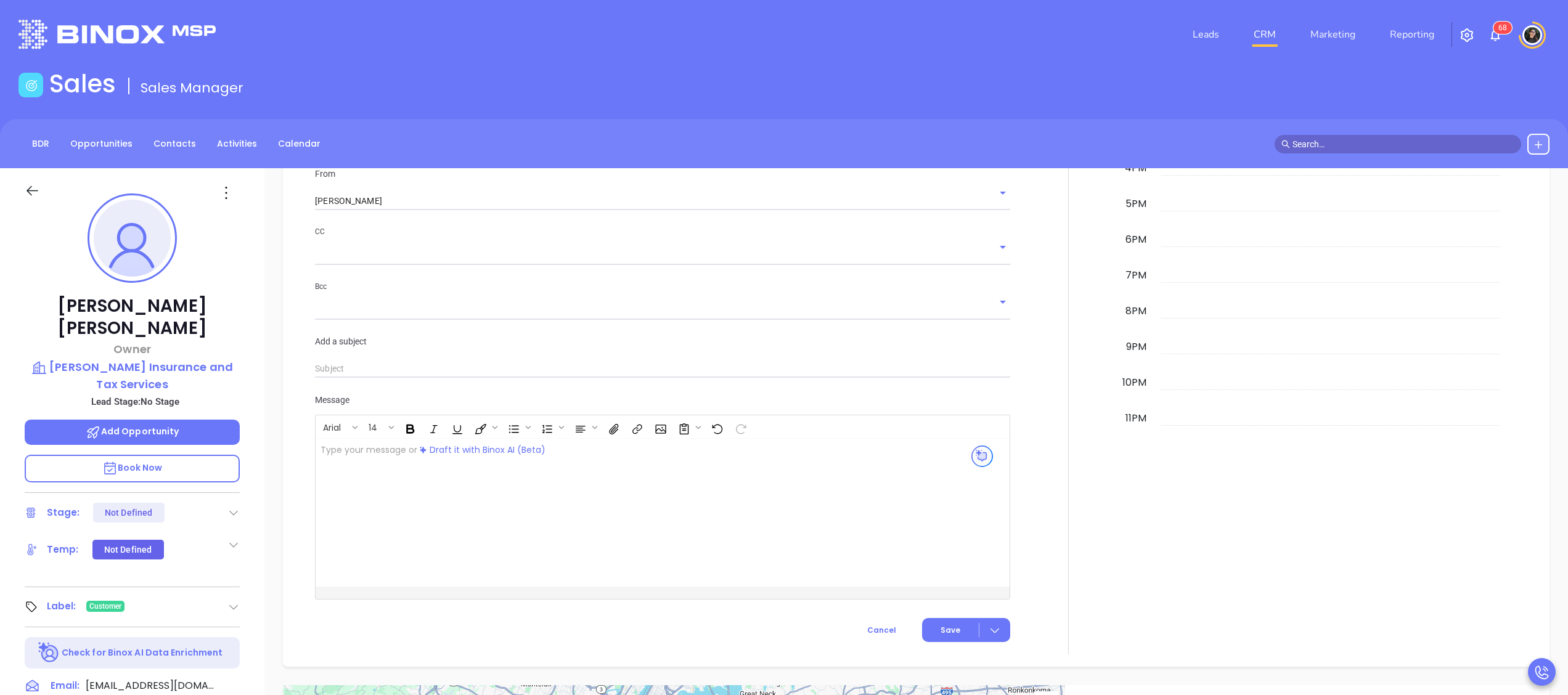
click at [1285, 35] on li "CRM" at bounding box center [1265, 34] width 57 height 25
click at [1253, 37] on link "CRM" at bounding box center [1264, 34] width 32 height 25
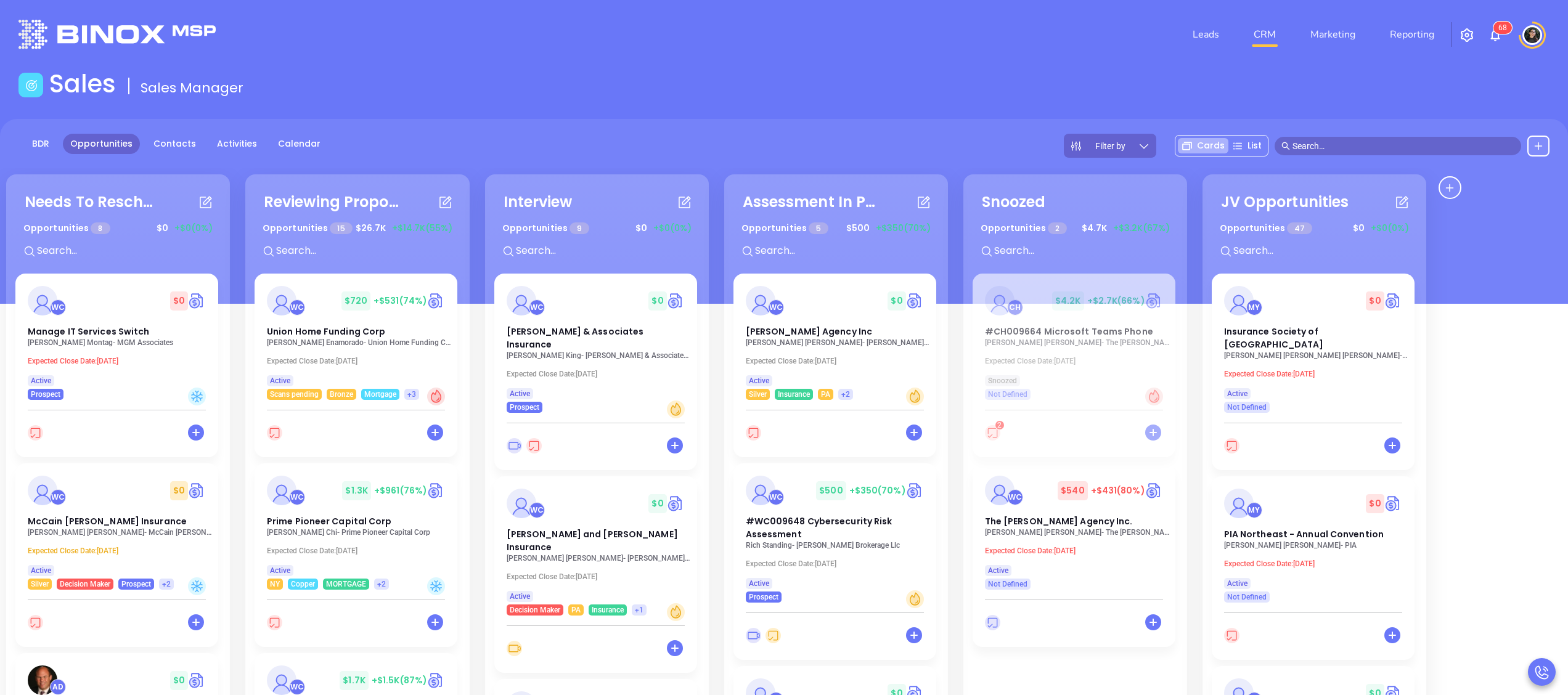
click at [1344, 148] on input "text" at bounding box center [1403, 146] width 222 height 14
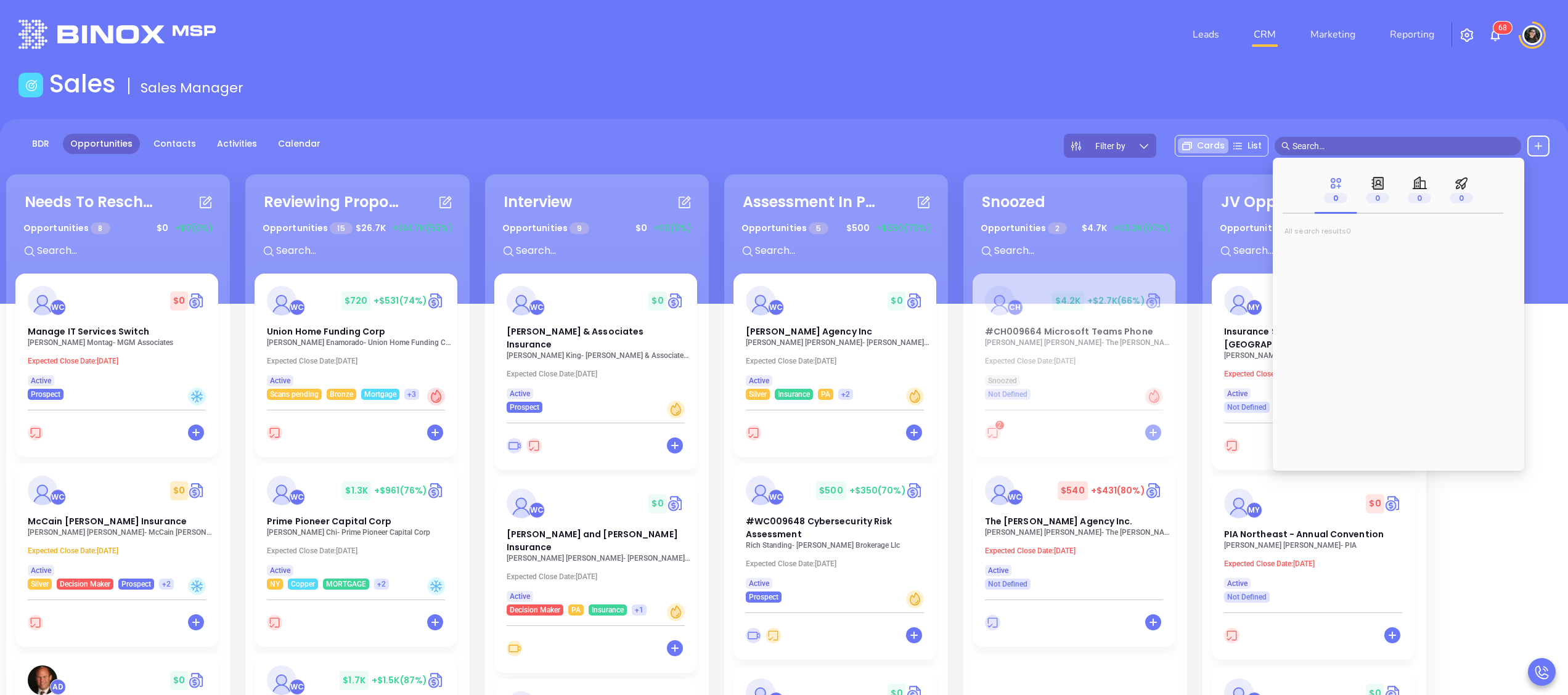
paste input "RRosenfeld@kaplansky.com"
type input "RRosenfeld@kaplansky.com"
click at [1310, 246] on span "Rick Rosenfeld" at bounding box center [1332, 252] width 74 height 12
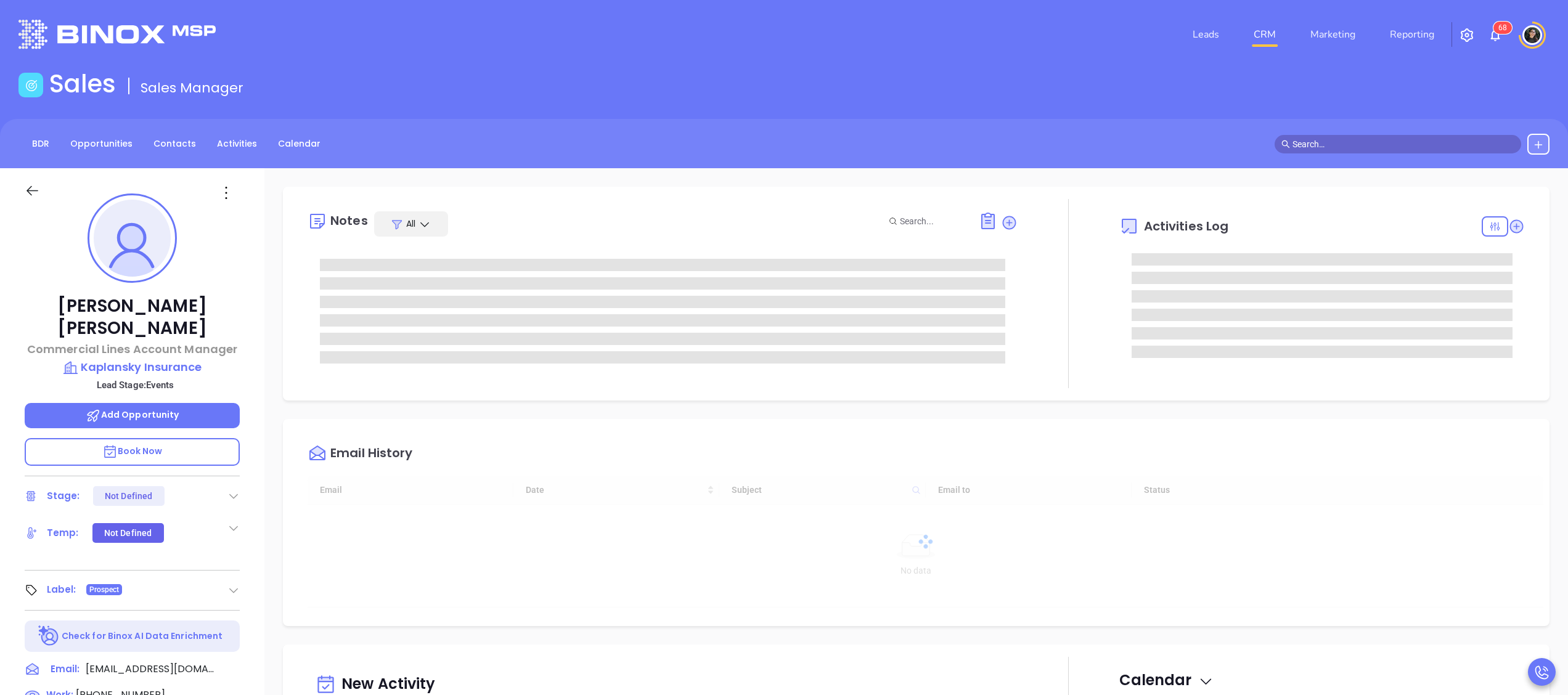
type input "10/07/2025"
type input "Wendy Hernandez"
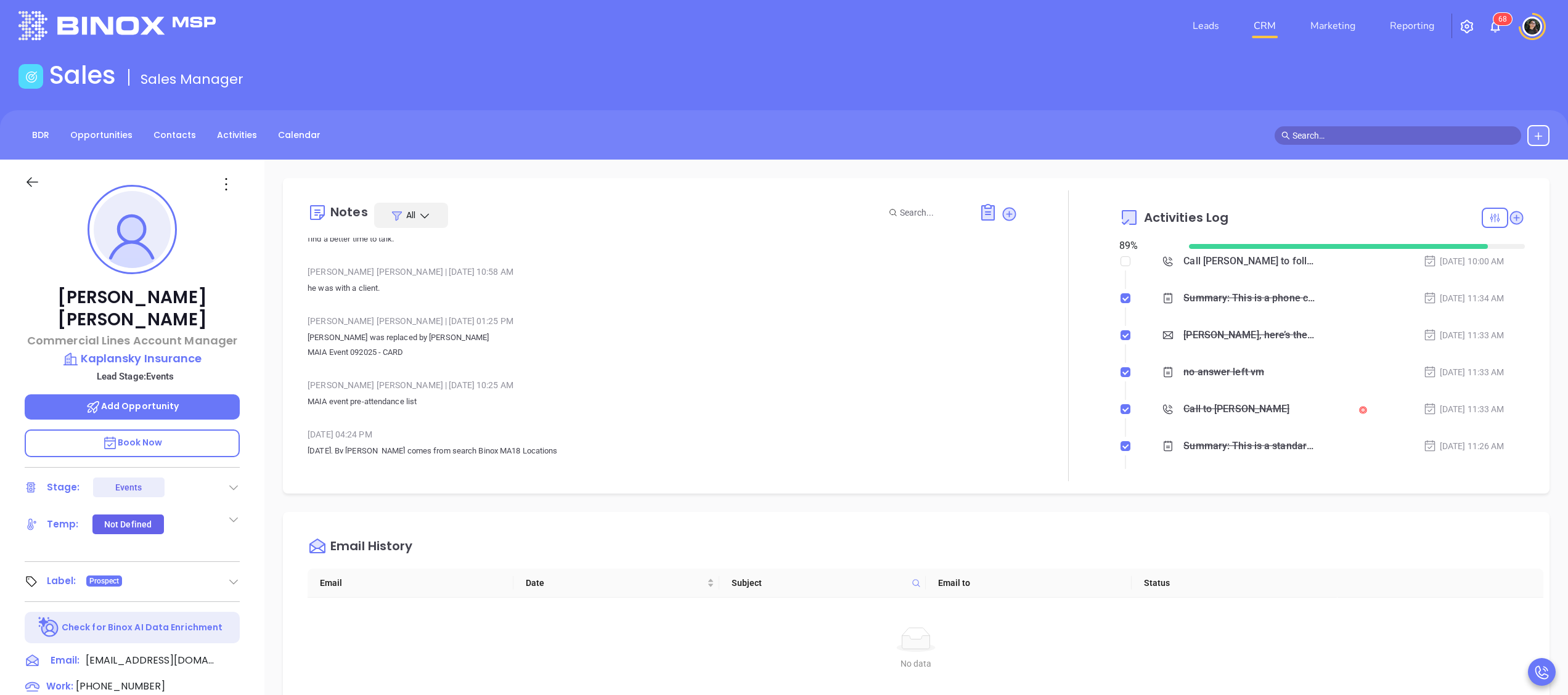
scroll to position [0, 0]
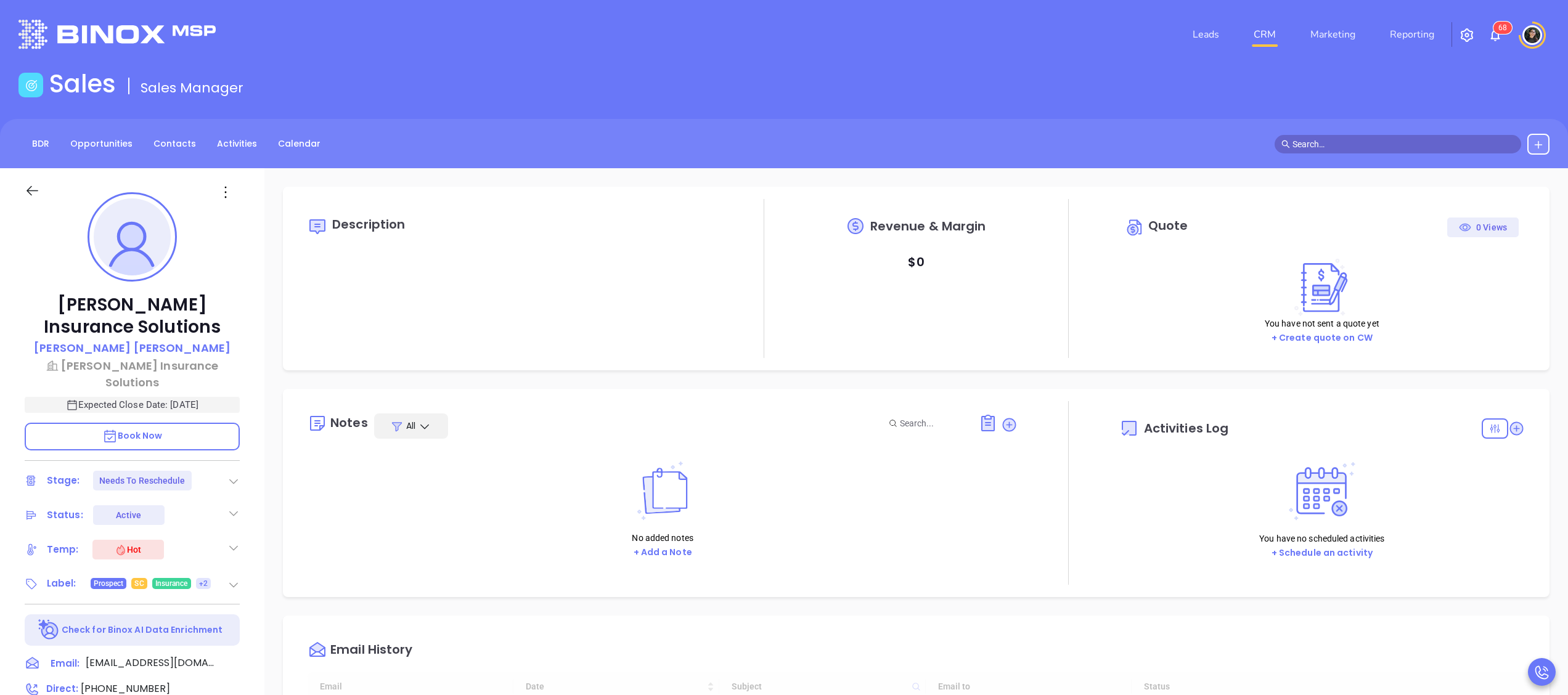
type input "[DATE]"
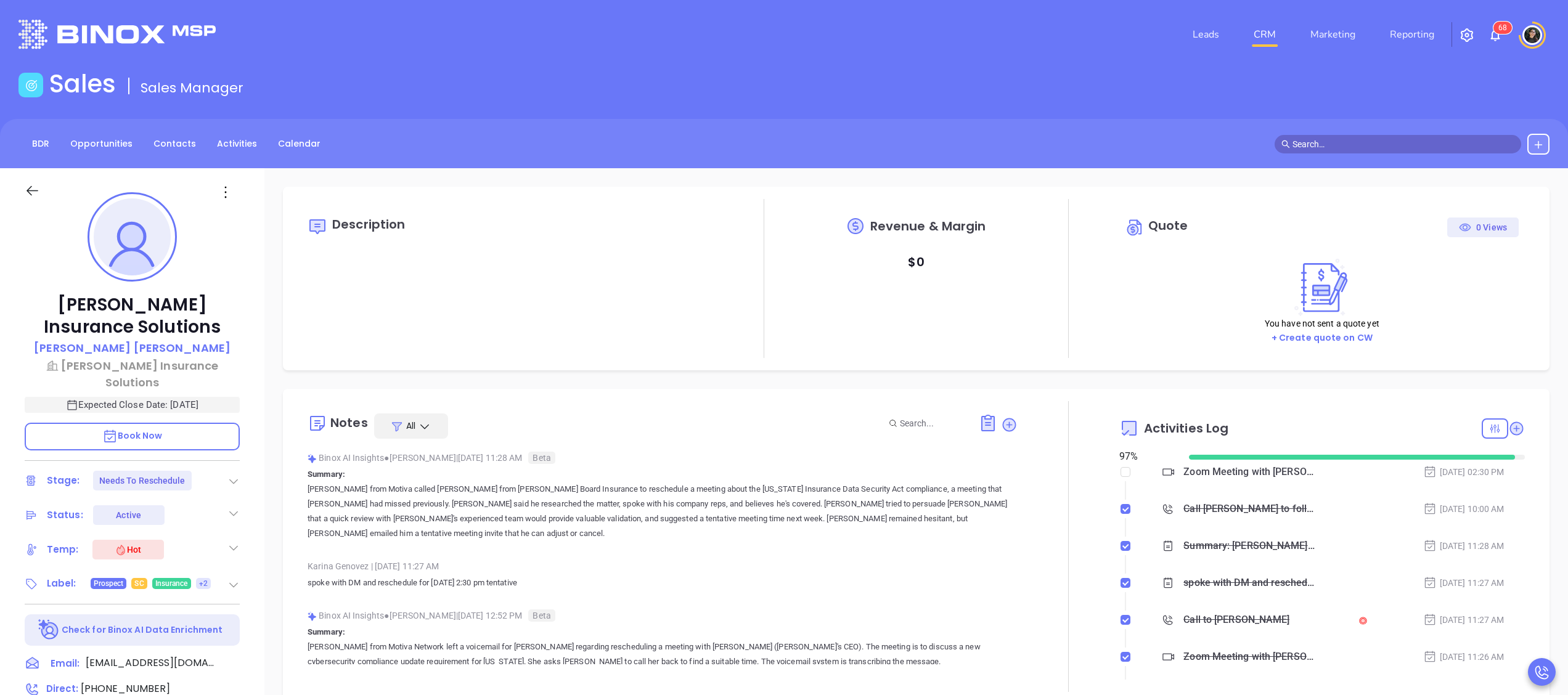
type input "[PERSON_NAME]"
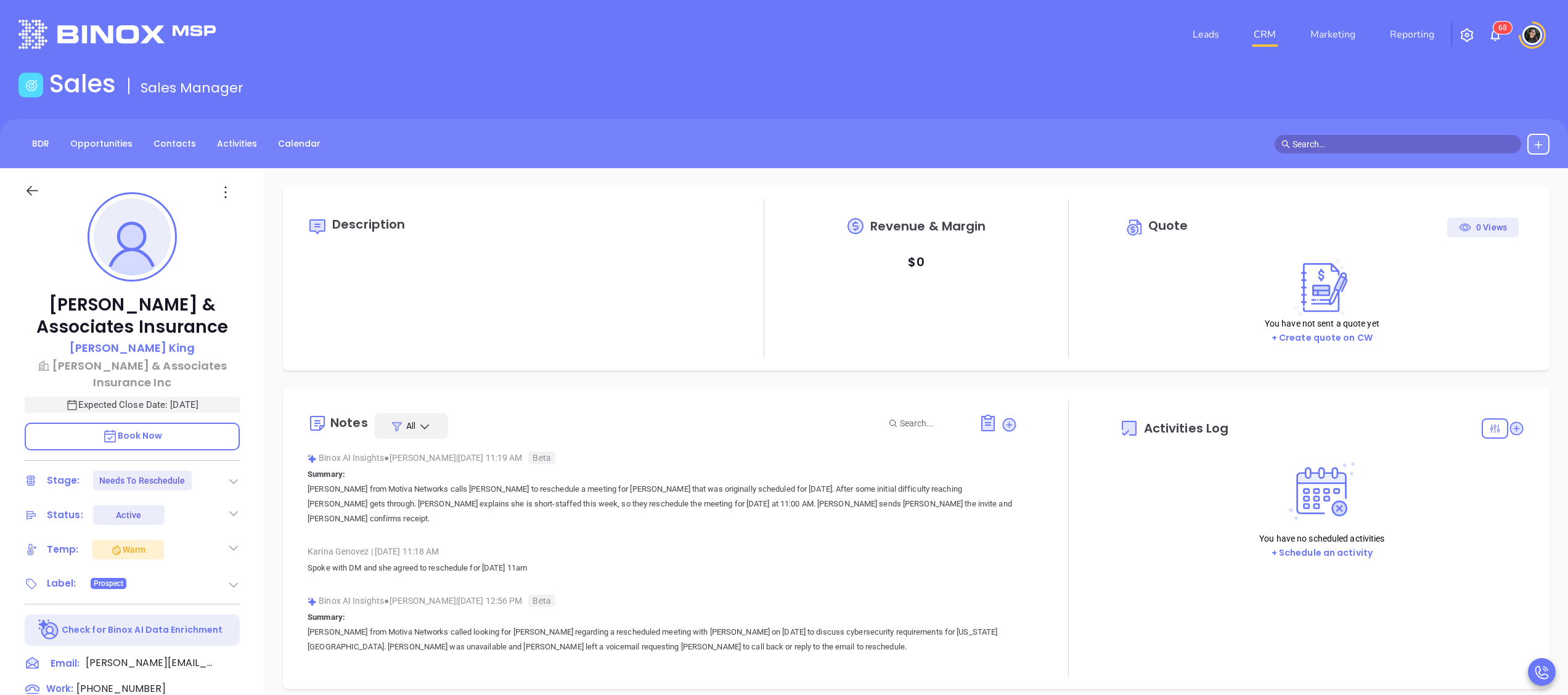
type input "[DATE]"
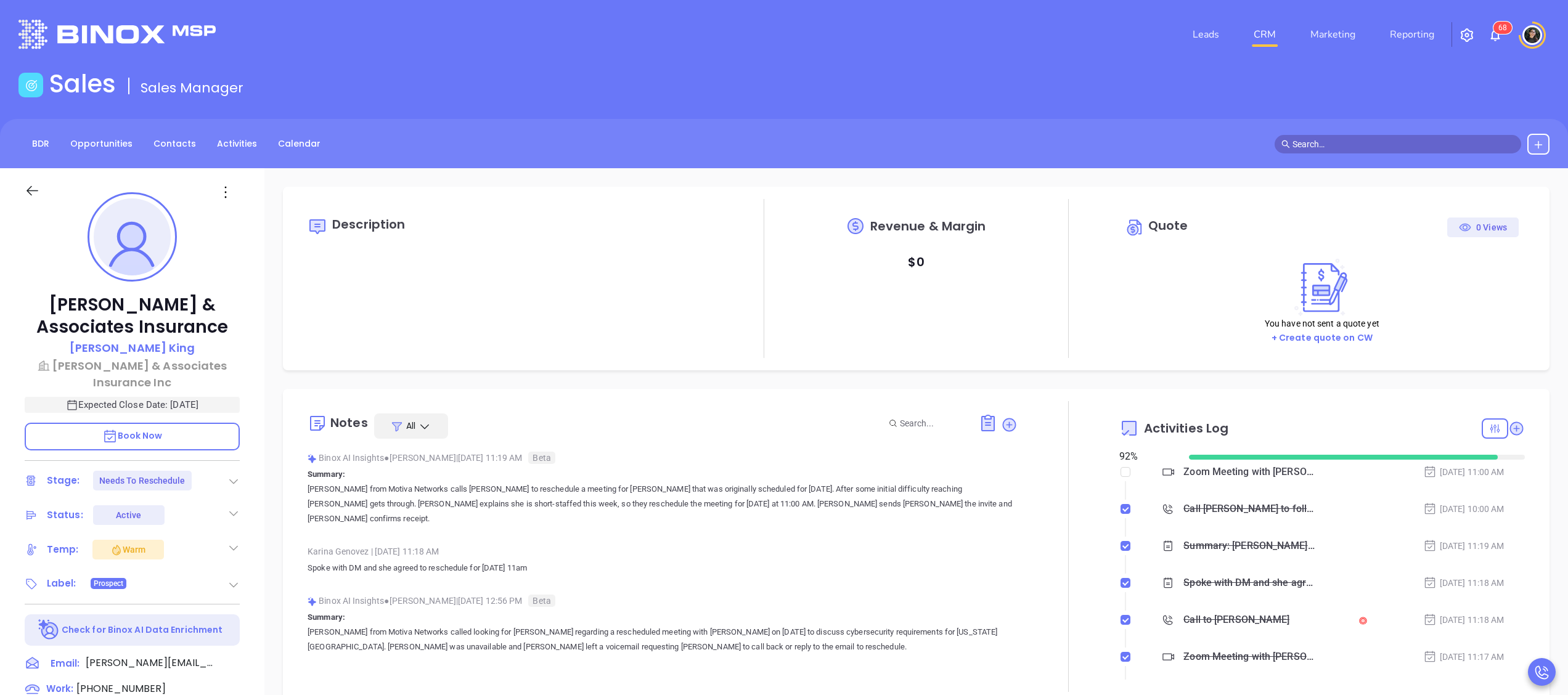
scroll to position [358, 0]
type input "[PERSON_NAME]"
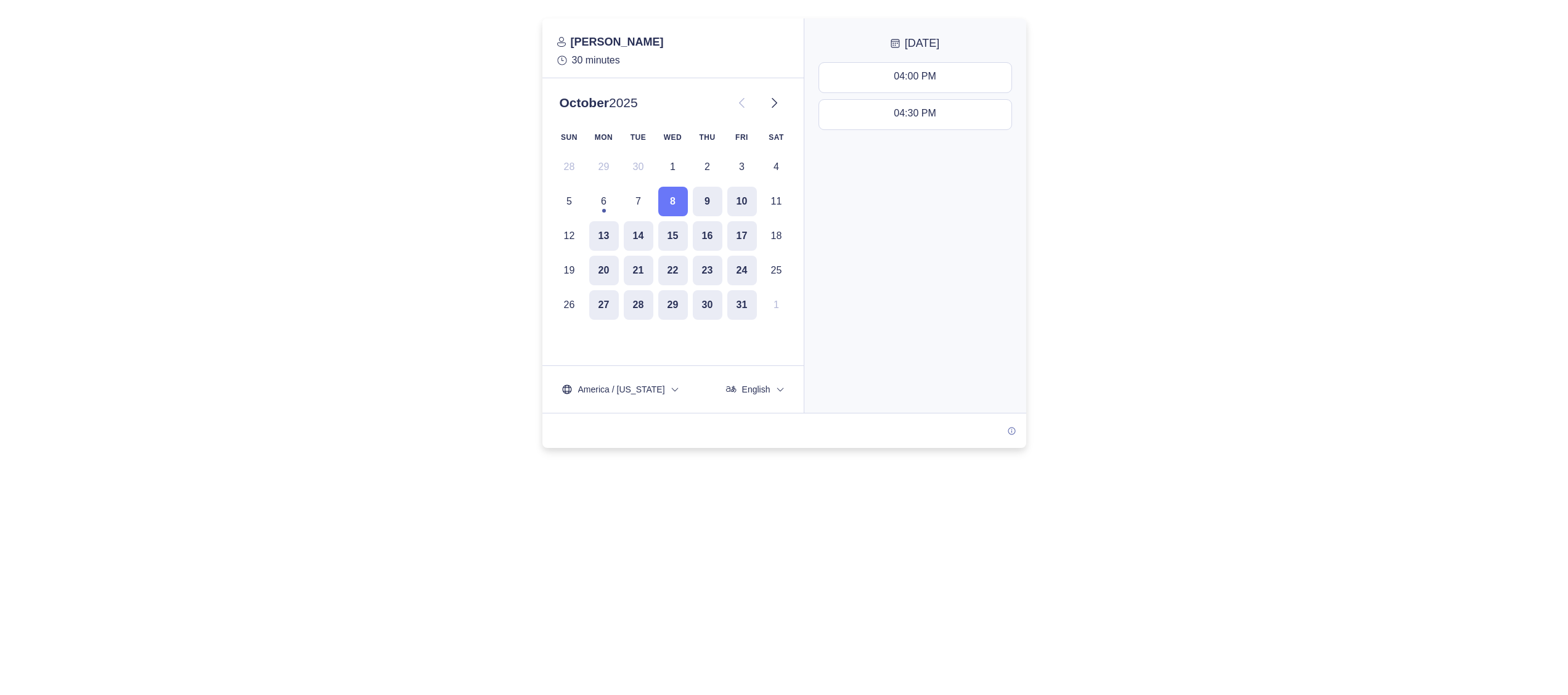
click at [1192, 527] on div at bounding box center [784, 365] width 1568 height 695
